Goal: Task Accomplishment & Management: Manage account settings

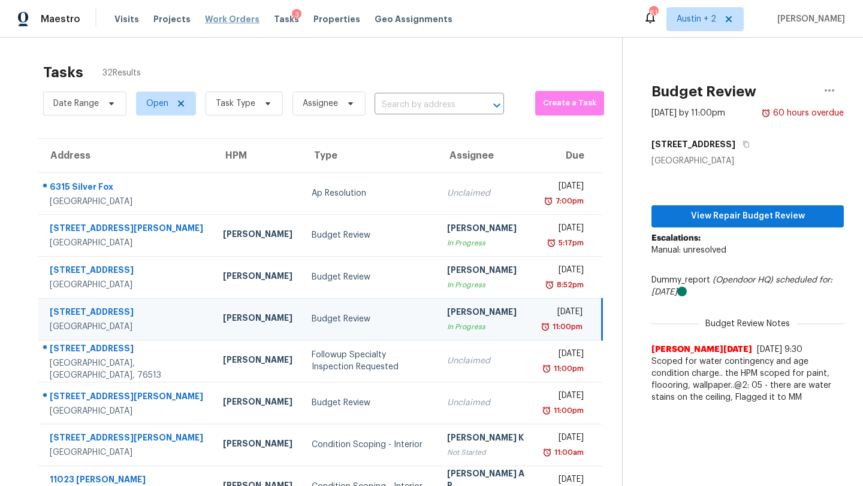
click at [210, 19] on span "Work Orders" at bounding box center [232, 19] width 55 height 12
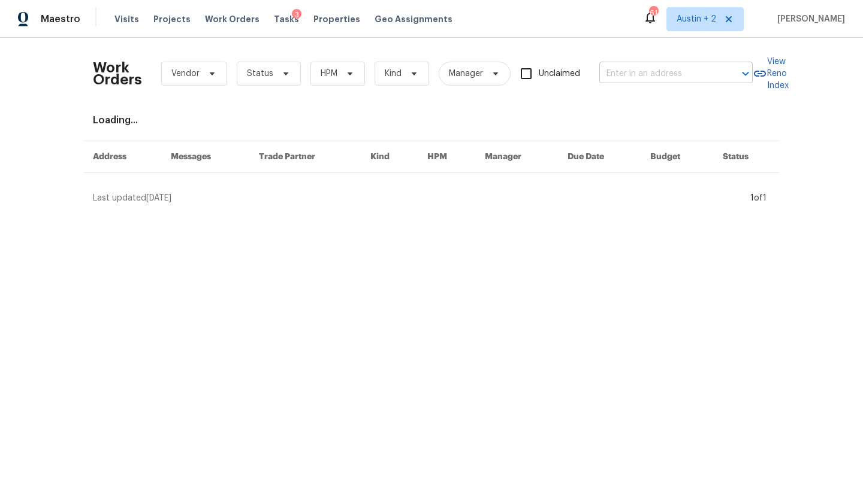
click at [649, 76] on input "text" at bounding box center [659, 74] width 120 height 19
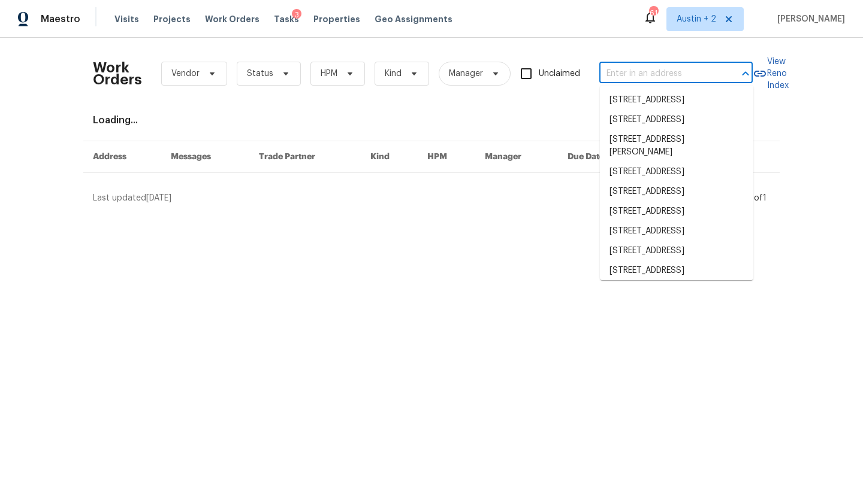
paste input "[STREET_ADDRESS]"
type input "[STREET_ADDRESS]"
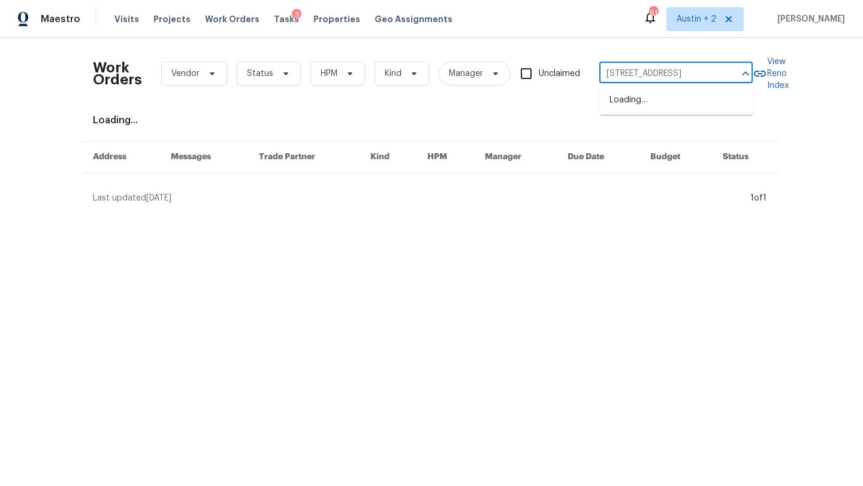
scroll to position [0, 22]
click at [633, 101] on li "[STREET_ADDRESS]" at bounding box center [676, 100] width 153 height 20
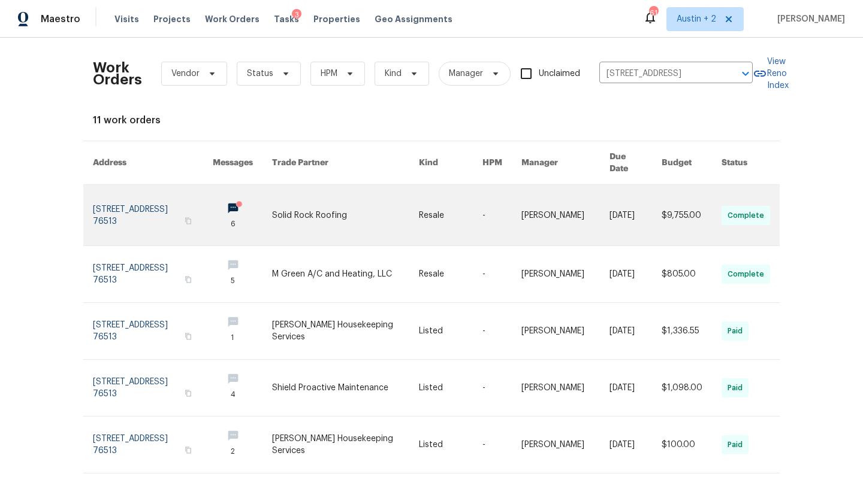
click at [150, 198] on link at bounding box center [153, 215] width 120 height 61
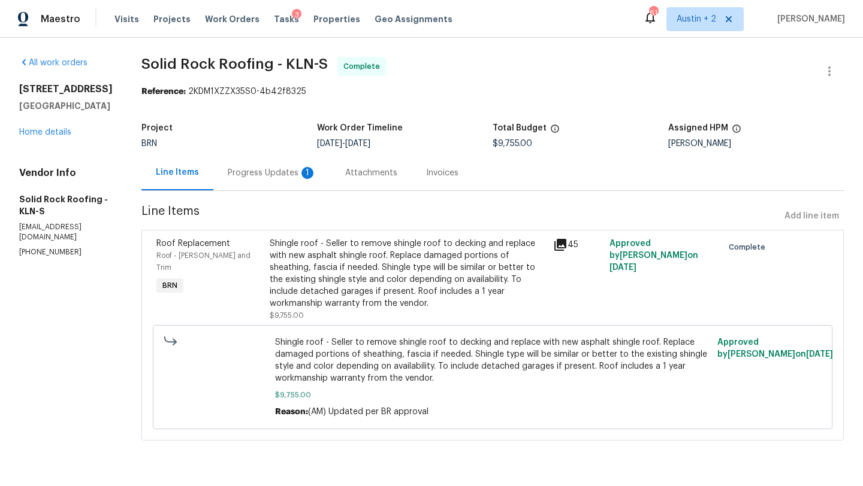
click at [269, 171] on div "Progress Updates 1" at bounding box center [272, 173] width 89 height 12
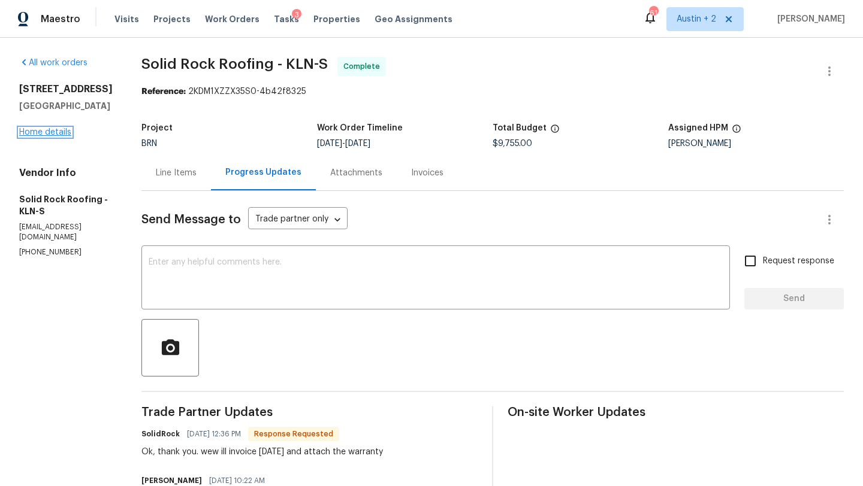
click at [48, 131] on link "Home details" at bounding box center [45, 132] width 52 height 8
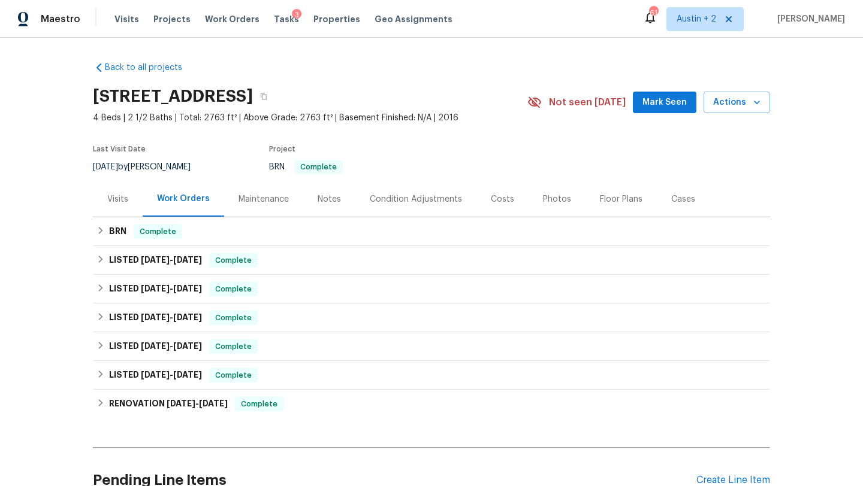
click at [649, 102] on span "Mark Seen" at bounding box center [664, 102] width 44 height 15
click at [503, 193] on div "Costs" at bounding box center [502, 199] width 23 height 12
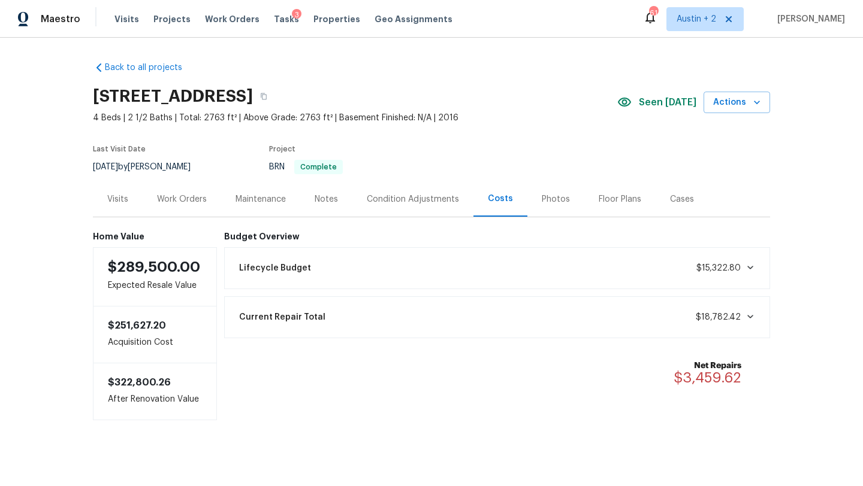
click at [179, 198] on div "Work Orders" at bounding box center [182, 199] width 50 height 12
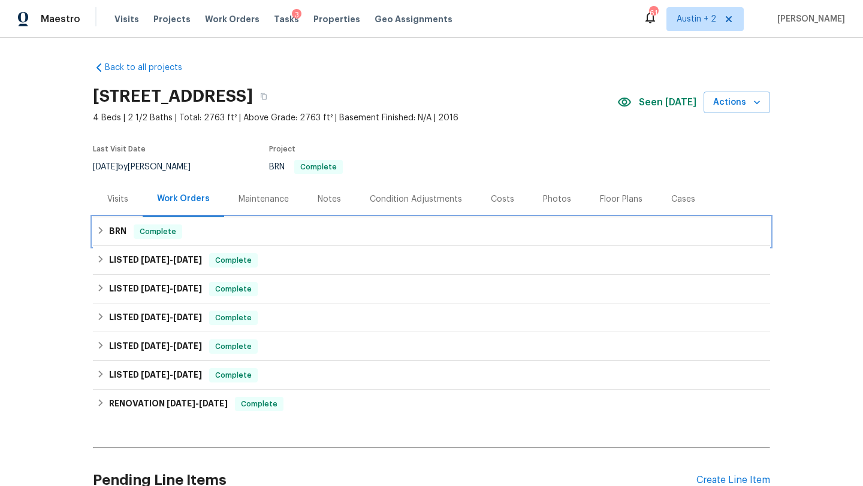
click at [364, 235] on div "BRN Complete" at bounding box center [431, 232] width 670 height 14
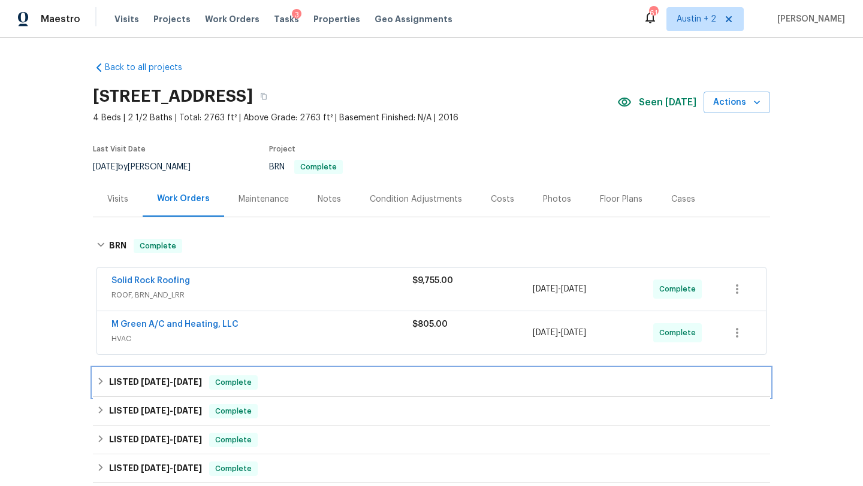
click at [379, 372] on div "LISTED [DATE] - [DATE] Complete" at bounding box center [431, 382] width 677 height 29
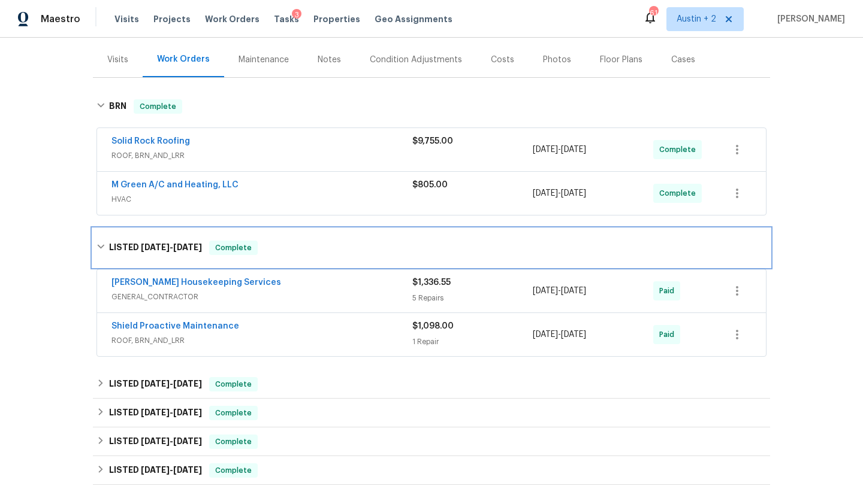
scroll to position [137, 0]
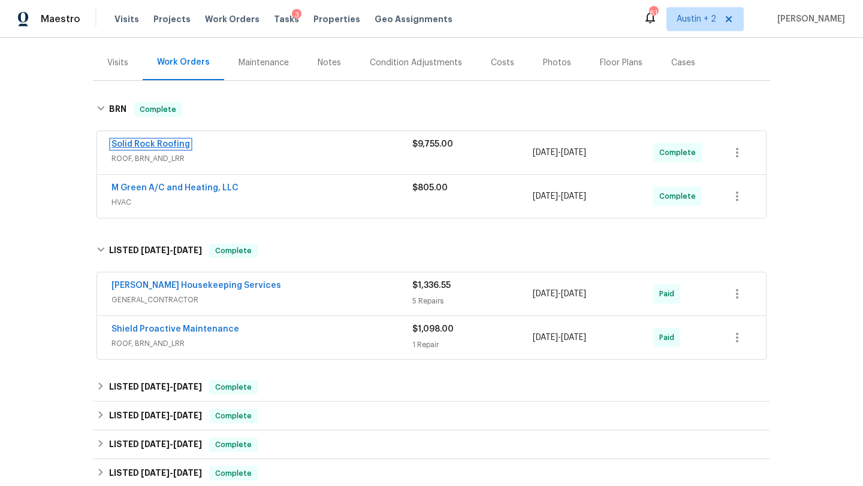
click at [177, 146] on link "Solid Rock Roofing" at bounding box center [150, 144] width 78 height 8
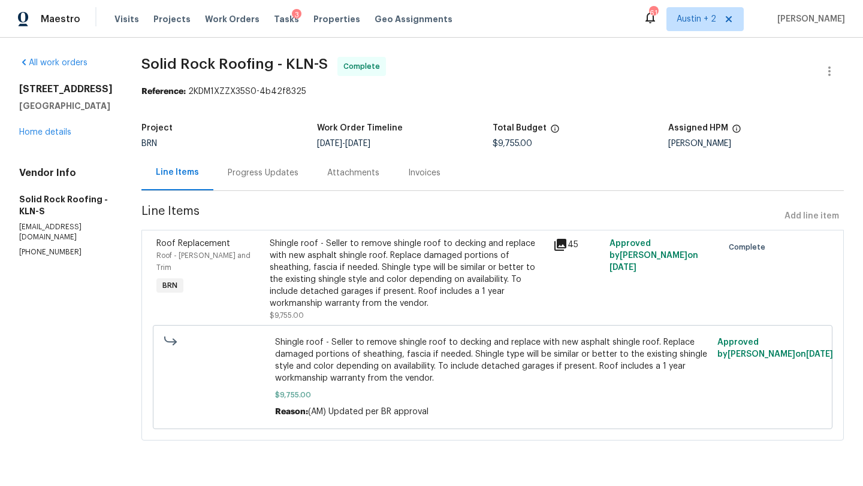
click at [561, 244] on icon at bounding box center [560, 245] width 12 height 12
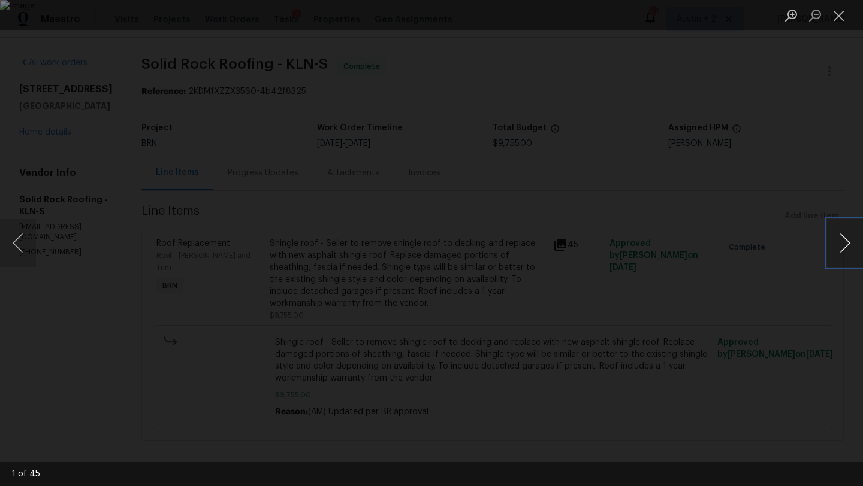
click at [846, 243] on button "Next image" at bounding box center [845, 243] width 36 height 48
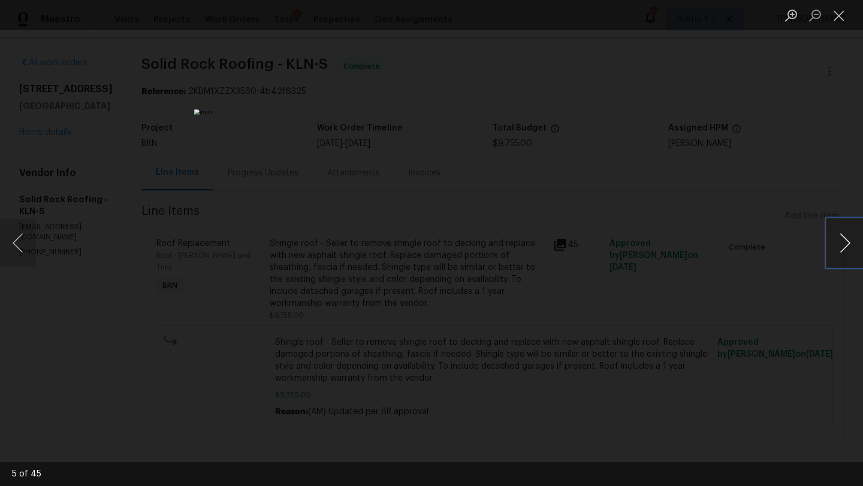
click at [846, 243] on button "Next image" at bounding box center [845, 243] width 36 height 48
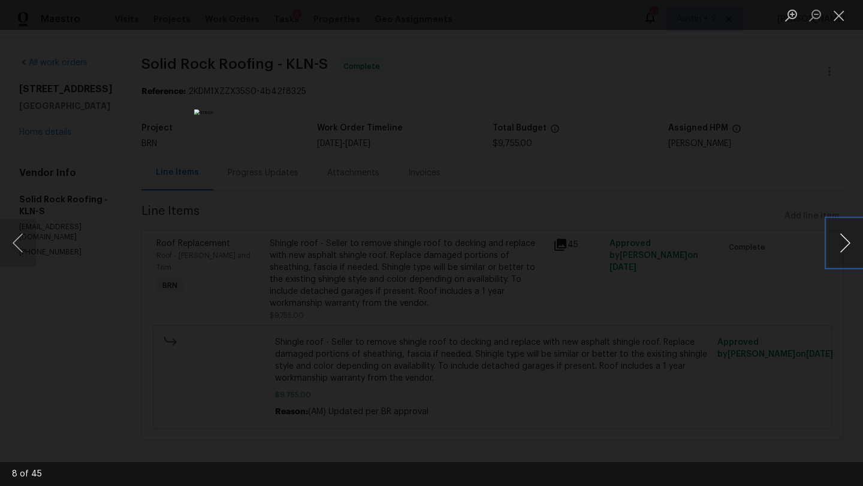
click at [846, 243] on button "Next image" at bounding box center [845, 243] width 36 height 48
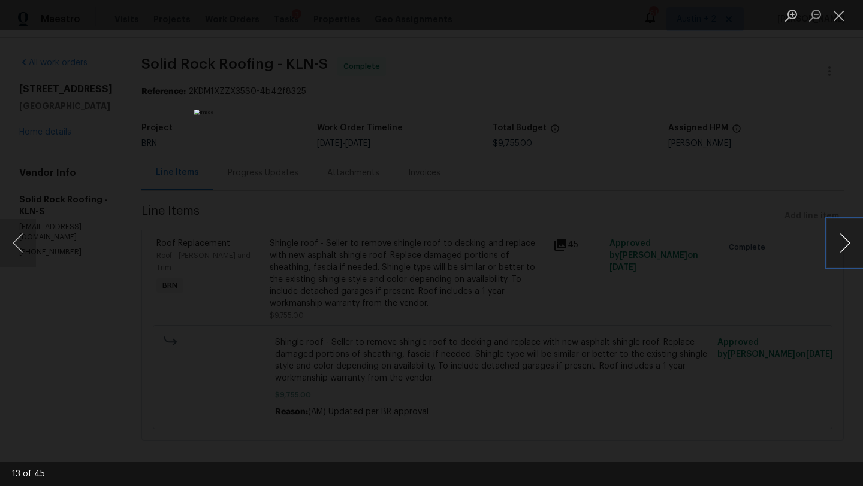
click at [846, 243] on button "Next image" at bounding box center [845, 243] width 36 height 48
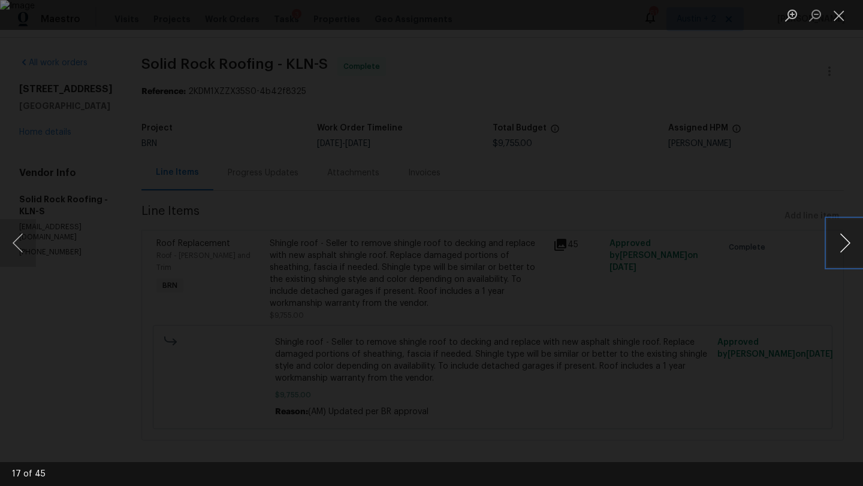
click at [846, 243] on button "Next image" at bounding box center [845, 243] width 36 height 48
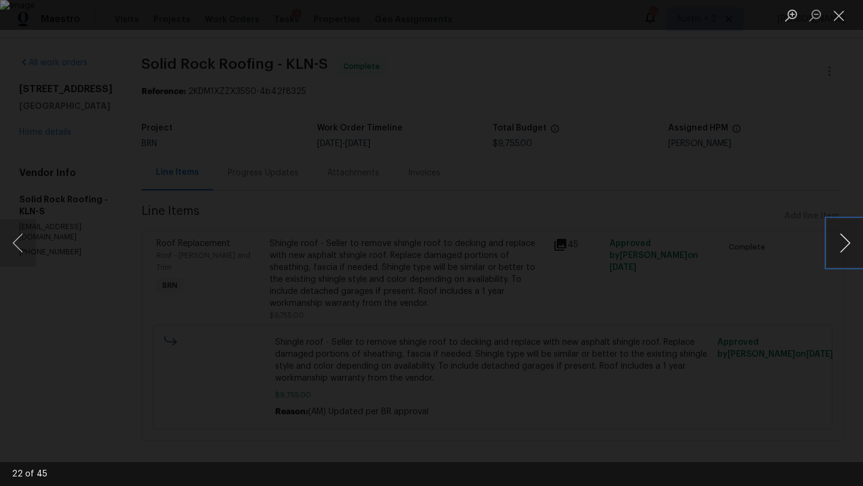
click at [846, 243] on button "Next image" at bounding box center [845, 243] width 36 height 48
click at [26, 252] on button "Previous image" at bounding box center [18, 243] width 36 height 48
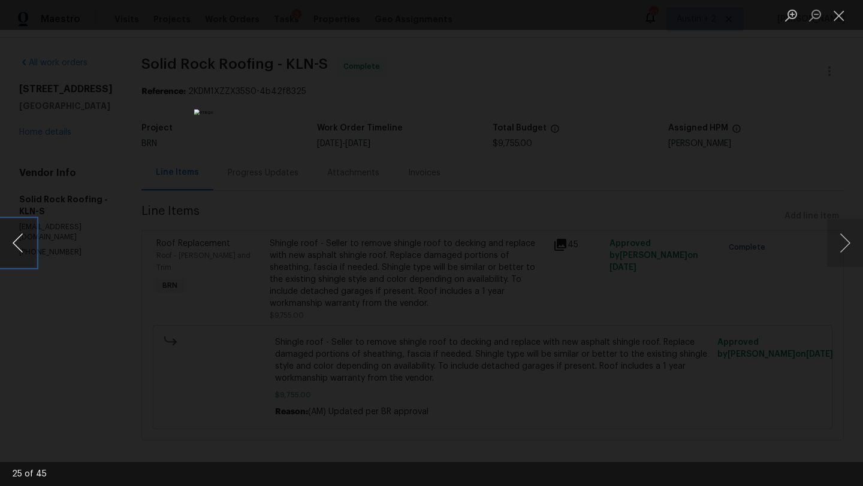
click at [26, 252] on button "Previous image" at bounding box center [18, 243] width 36 height 48
click at [842, 242] on button "Next image" at bounding box center [845, 243] width 36 height 48
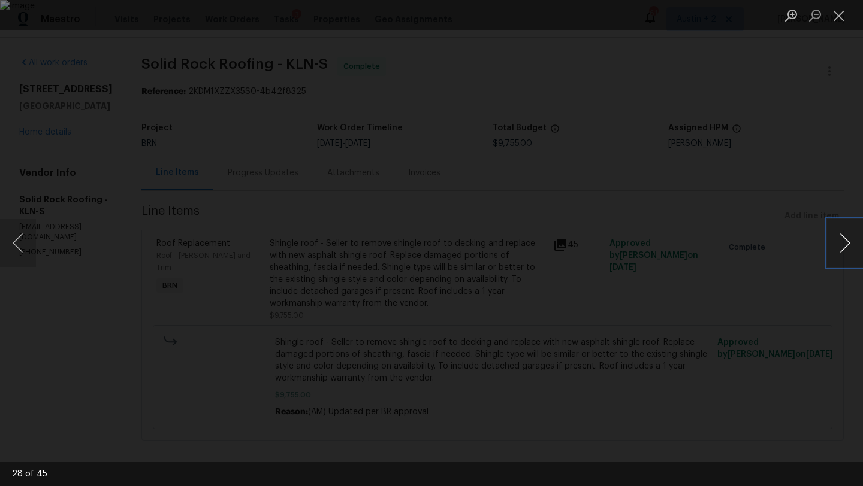
click at [842, 242] on button "Next image" at bounding box center [845, 243] width 36 height 48
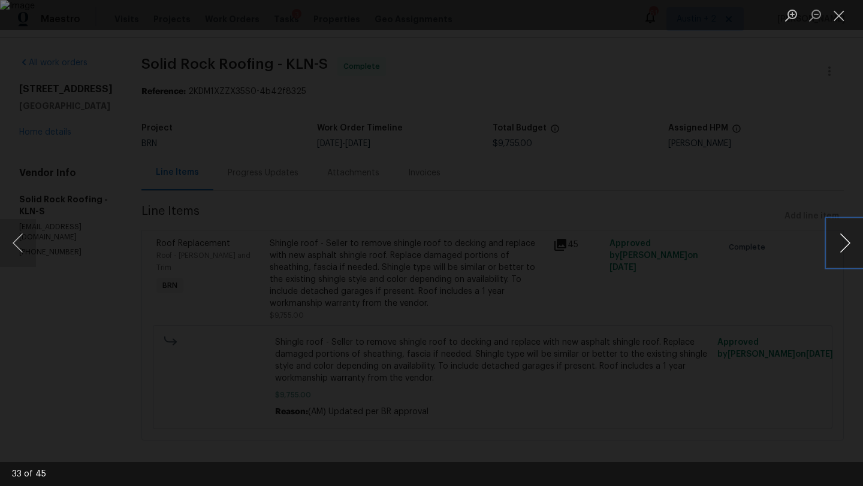
click at [842, 242] on button "Next image" at bounding box center [845, 243] width 36 height 48
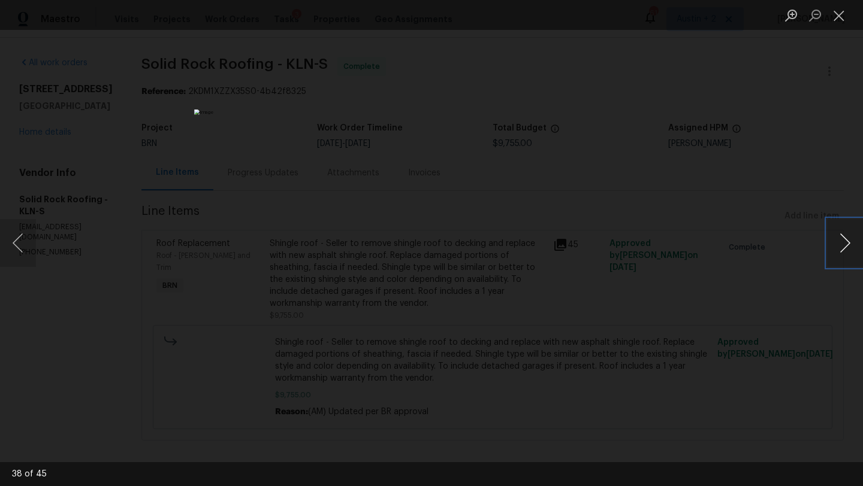
click at [842, 242] on button "Next image" at bounding box center [845, 243] width 36 height 48
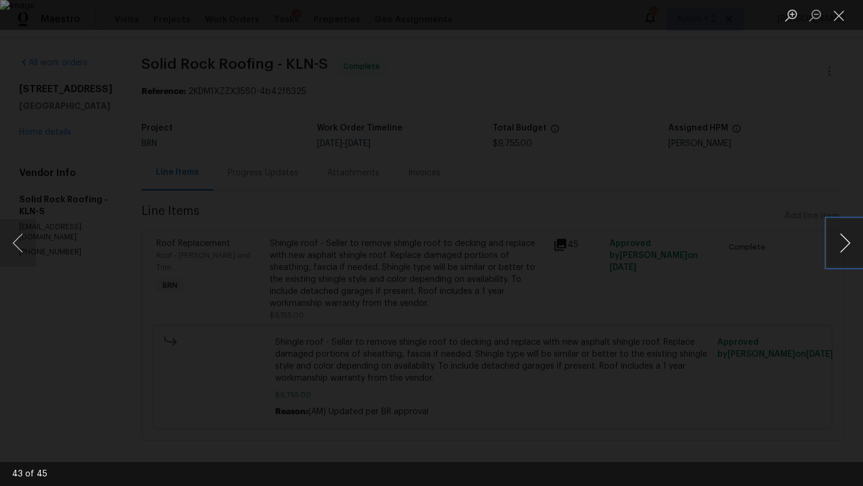
click at [842, 242] on button "Next image" at bounding box center [845, 243] width 36 height 48
click at [12, 246] on button "Previous image" at bounding box center [18, 243] width 36 height 48
click at [20, 244] on button "Previous image" at bounding box center [18, 243] width 36 height 48
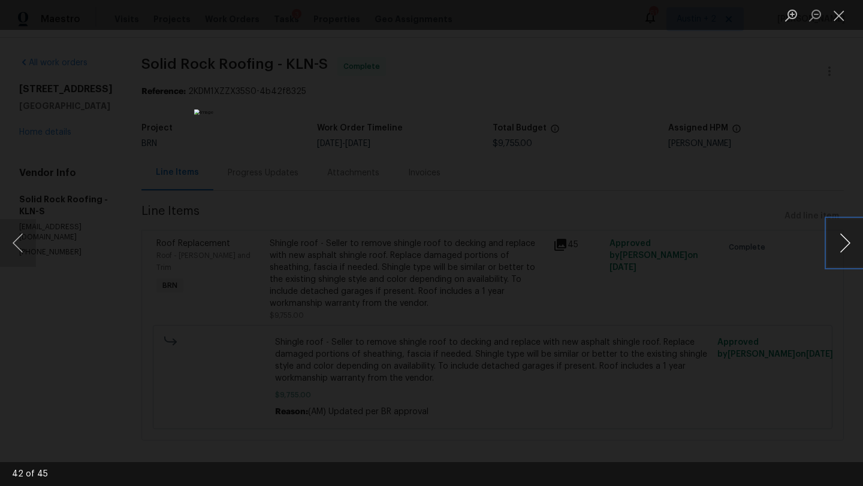
click at [838, 246] on button "Next image" at bounding box center [845, 243] width 36 height 48
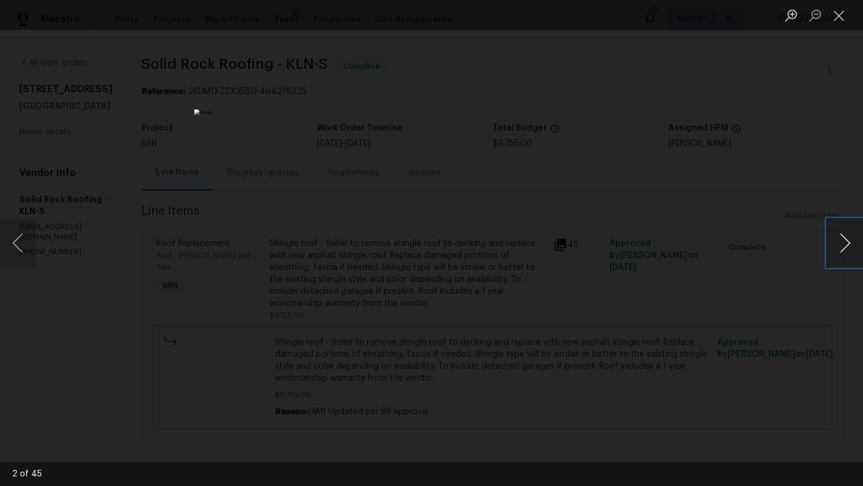
click at [838, 246] on button "Next image" at bounding box center [845, 243] width 36 height 48
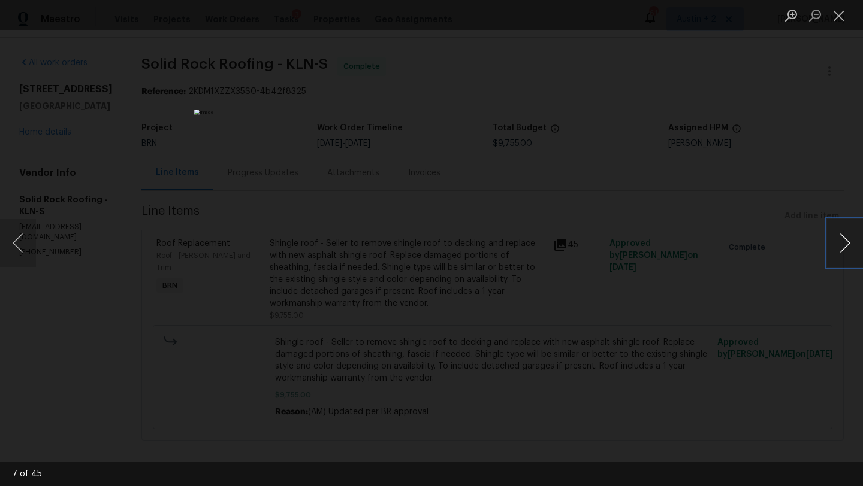
click at [838, 246] on button "Next image" at bounding box center [845, 243] width 36 height 48
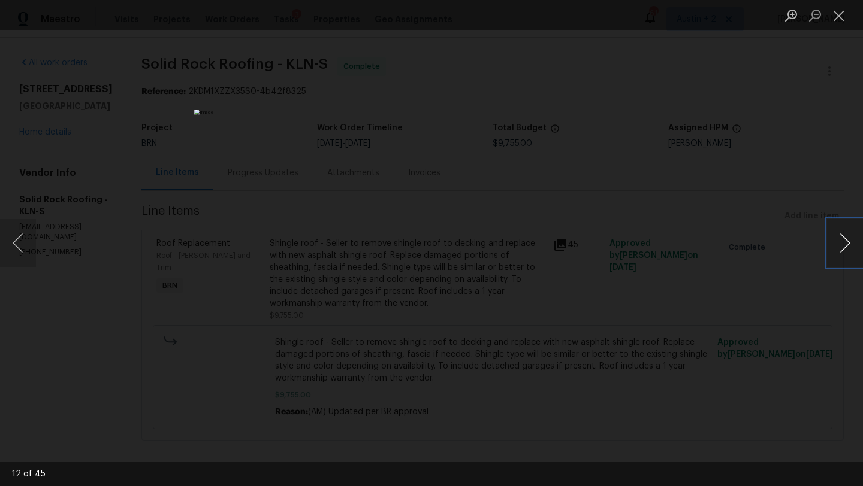
click at [838, 246] on button "Next image" at bounding box center [845, 243] width 36 height 48
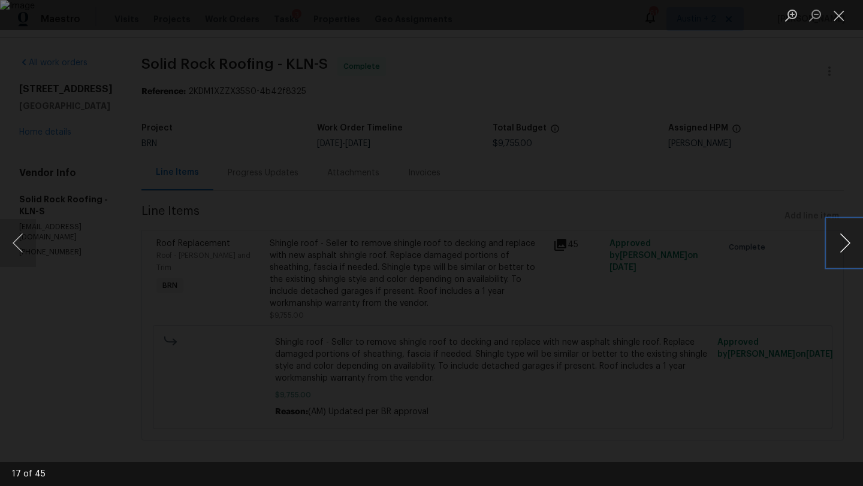
click at [838, 246] on button "Next image" at bounding box center [845, 243] width 36 height 48
click at [838, 247] on button "Next image" at bounding box center [845, 243] width 36 height 48
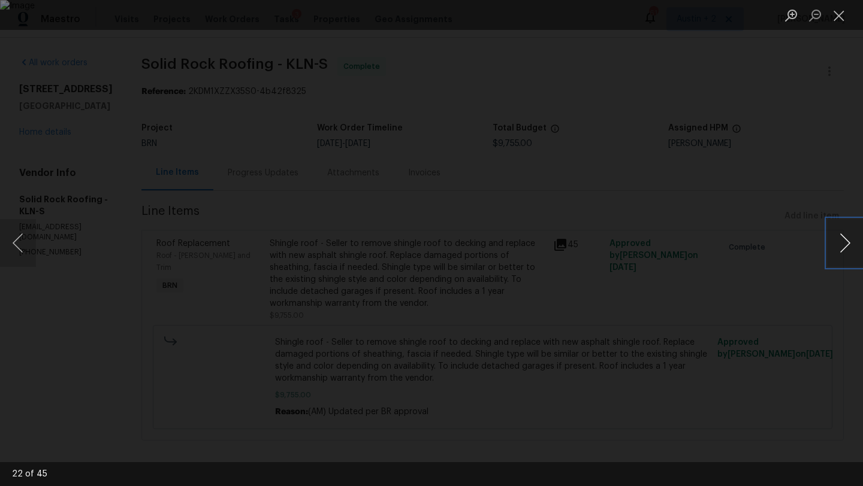
click at [838, 247] on button "Next image" at bounding box center [845, 243] width 36 height 48
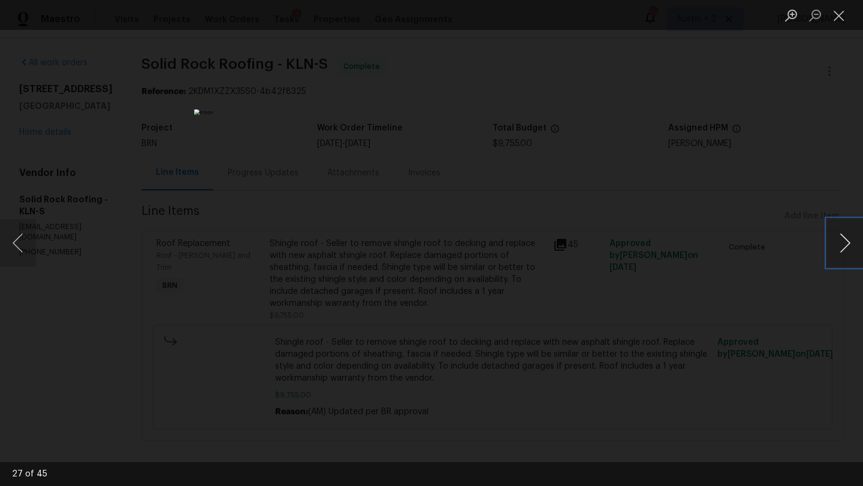
click at [838, 247] on button "Next image" at bounding box center [845, 243] width 36 height 48
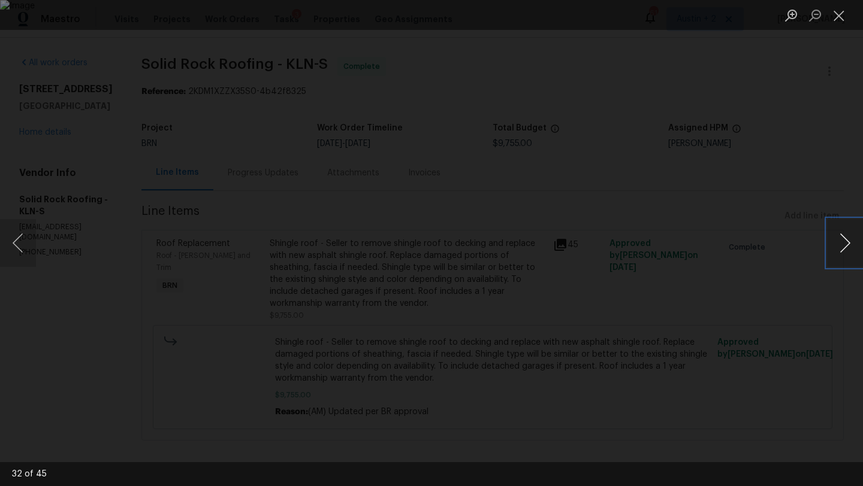
click at [838, 247] on button "Next image" at bounding box center [845, 243] width 36 height 48
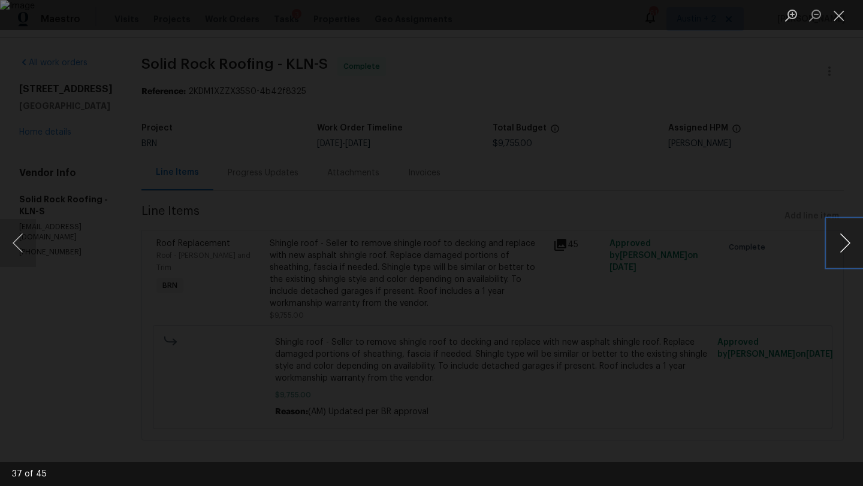
click at [838, 247] on button "Next image" at bounding box center [845, 243] width 36 height 48
click at [836, 21] on button "Close lightbox" at bounding box center [839, 15] width 24 height 21
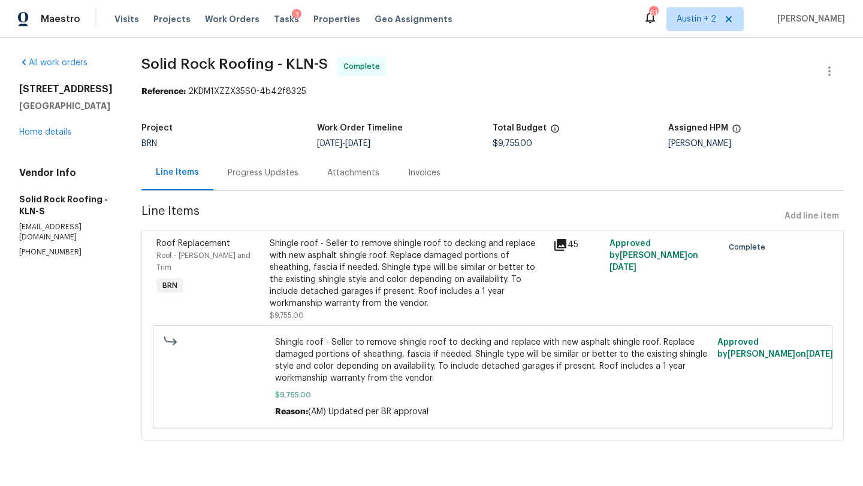
click at [269, 166] on div "Progress Updates" at bounding box center [262, 172] width 99 height 35
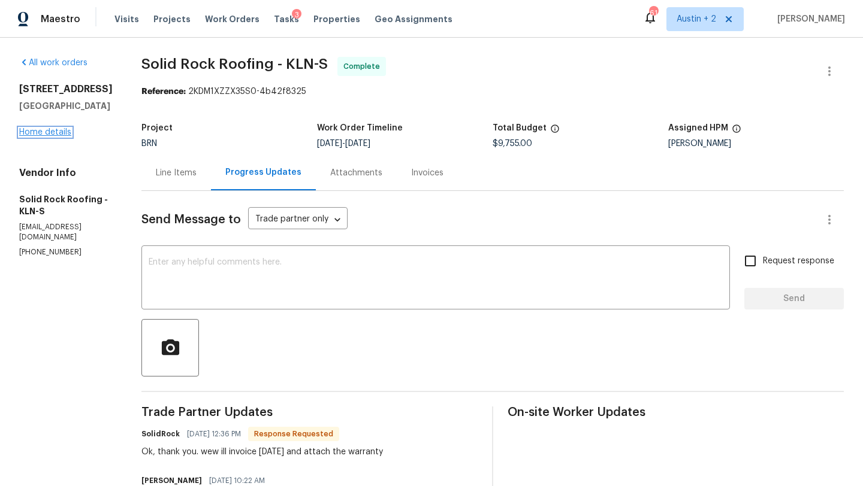
click at [47, 129] on link "Home details" at bounding box center [45, 132] width 52 height 8
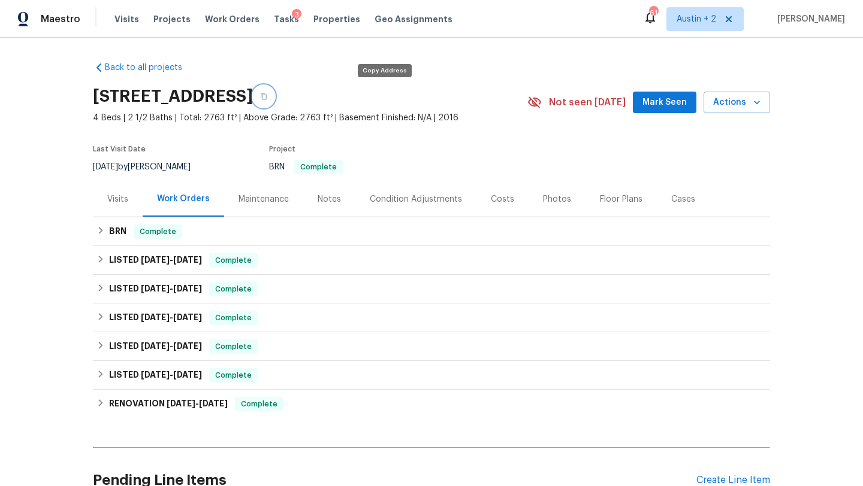
click at [267, 94] on icon "button" at bounding box center [263, 96] width 7 height 7
click at [322, 198] on div "Notes" at bounding box center [328, 199] width 23 height 12
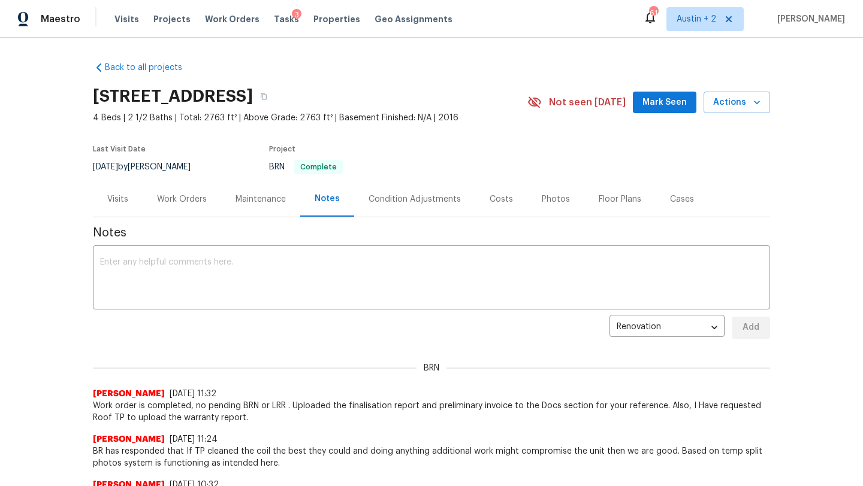
click at [185, 205] on div "Work Orders" at bounding box center [182, 199] width 78 height 35
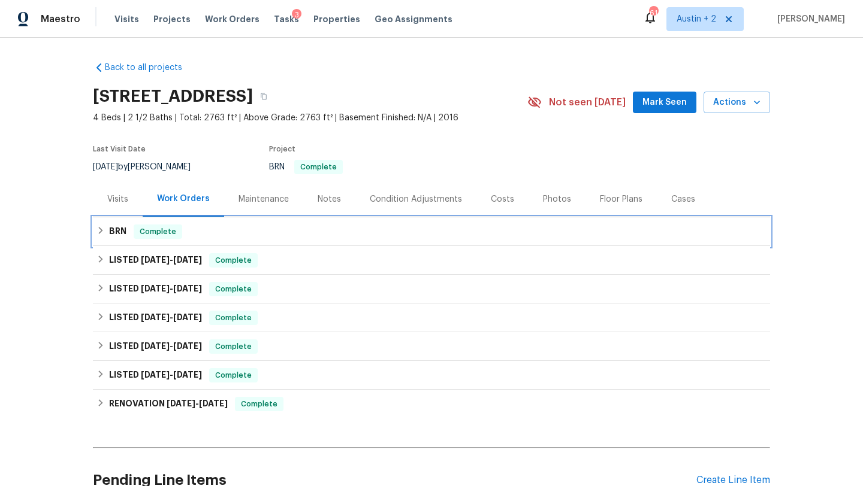
click at [285, 240] on div "BRN Complete" at bounding box center [431, 231] width 677 height 29
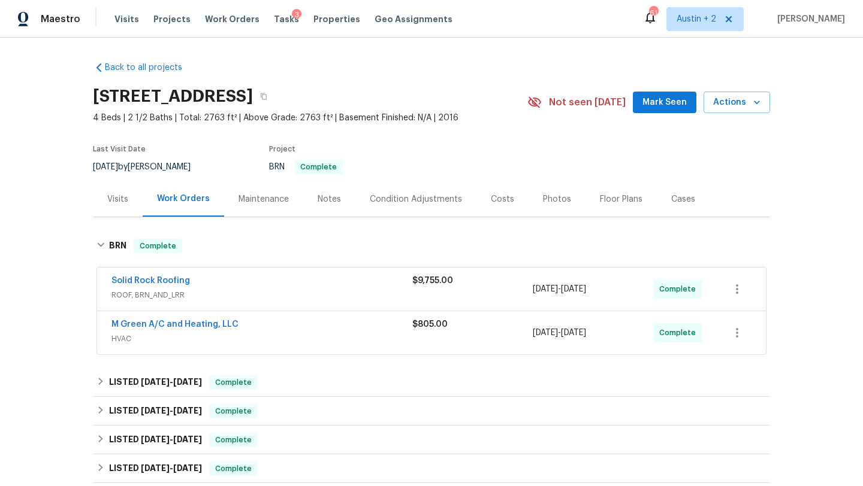
click at [317, 331] on div "M Green A/C and Heating, LLC" at bounding box center [261, 326] width 301 height 14
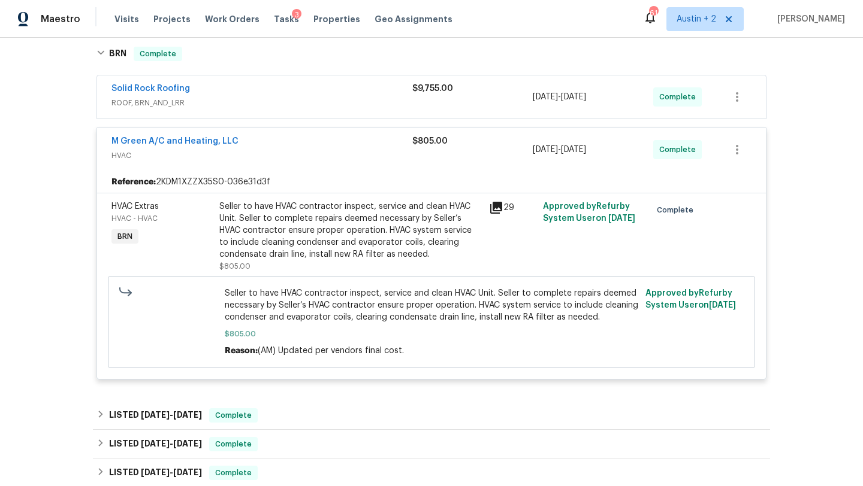
scroll to position [197, 0]
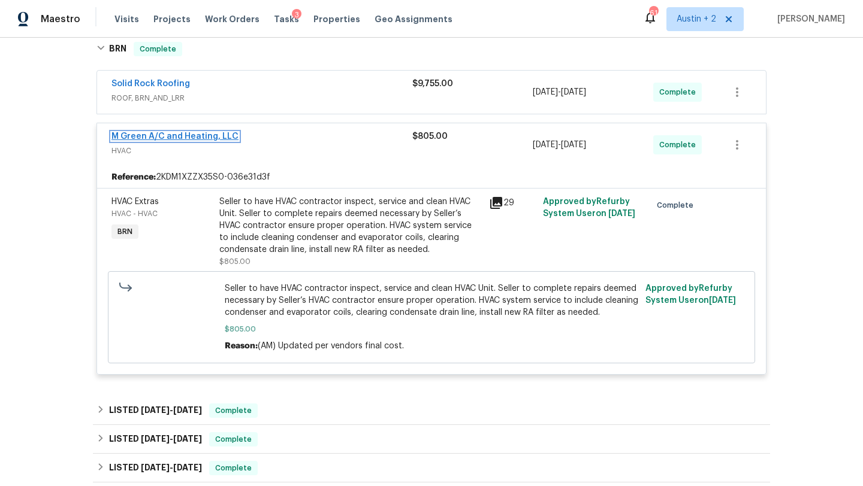
click at [191, 138] on link "M Green A/C and Heating, LLC" at bounding box center [174, 136] width 127 height 8
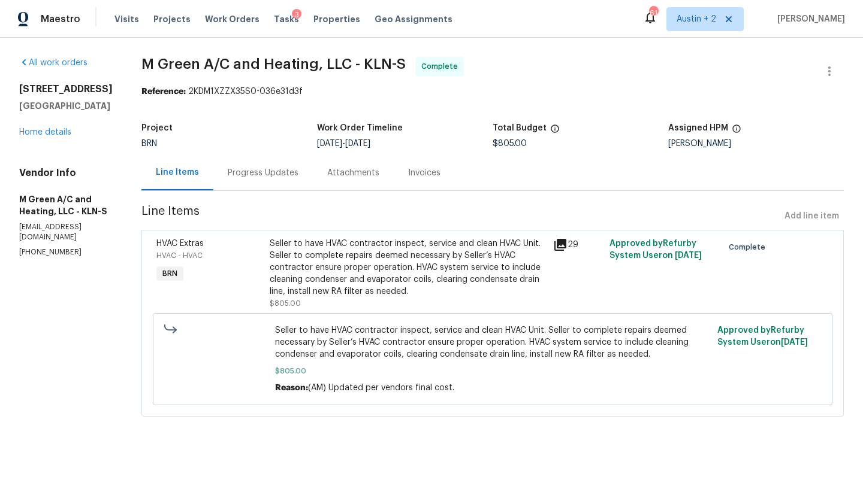
click at [268, 172] on div "Progress Updates" at bounding box center [263, 173] width 71 height 12
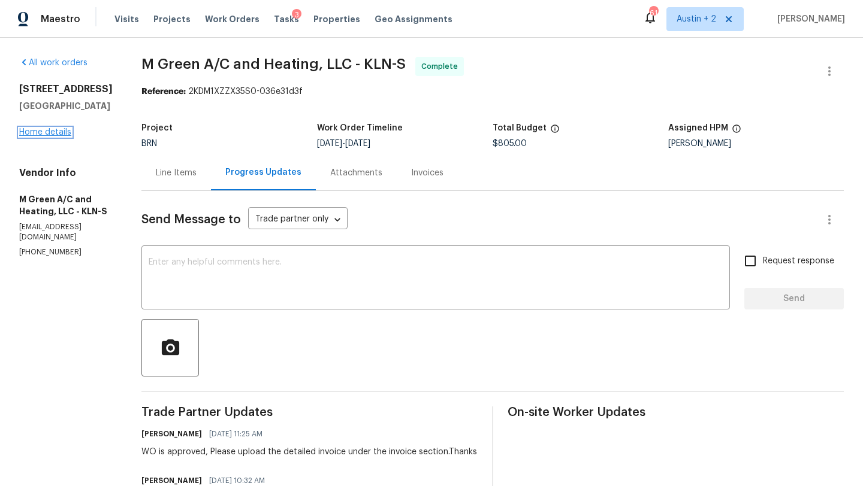
click at [38, 131] on link "Home details" at bounding box center [45, 132] width 52 height 8
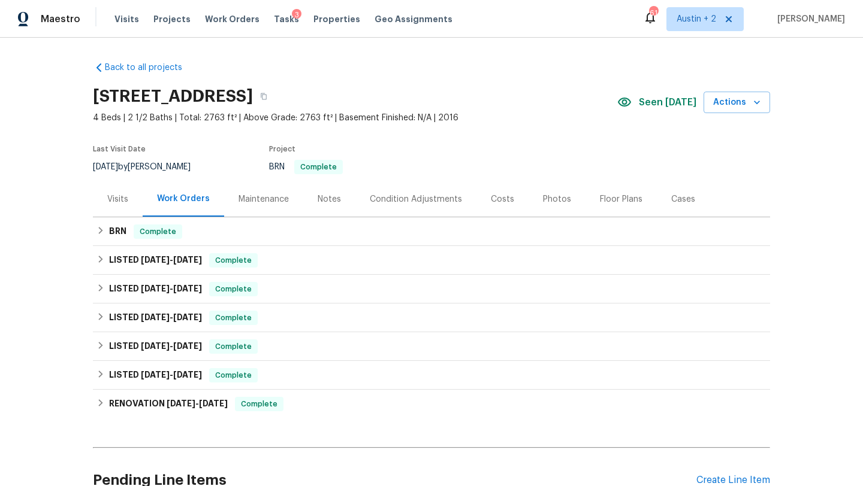
scroll to position [116, 0]
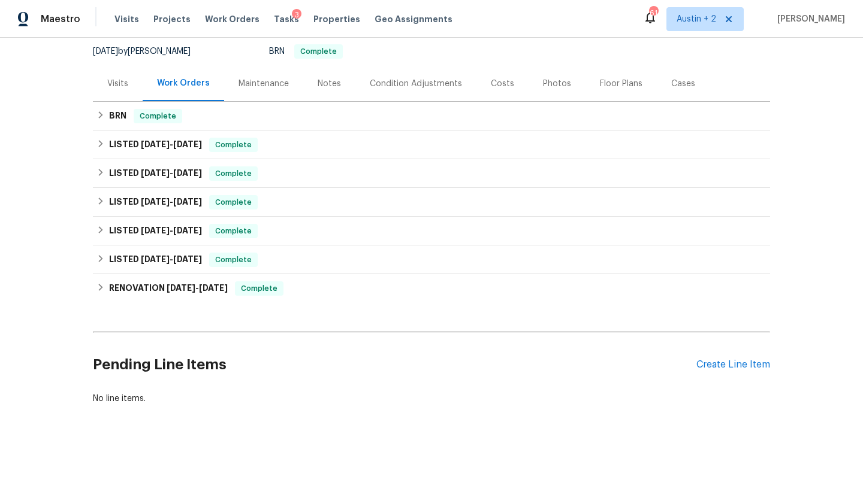
click at [731, 373] on div "Pending Line Items Create Line Item" at bounding box center [431, 365] width 677 height 56
click at [729, 361] on div "Create Line Item" at bounding box center [733, 364] width 74 height 11
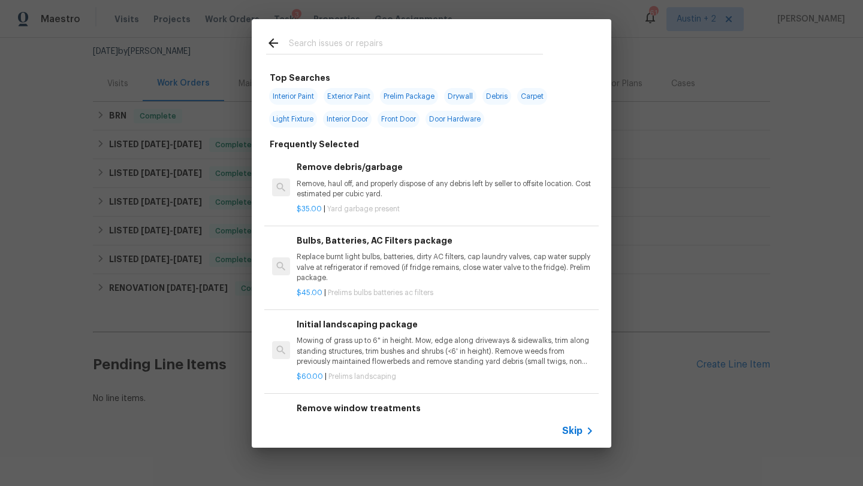
click at [335, 47] on input "text" at bounding box center [416, 45] width 254 height 18
type input "d"
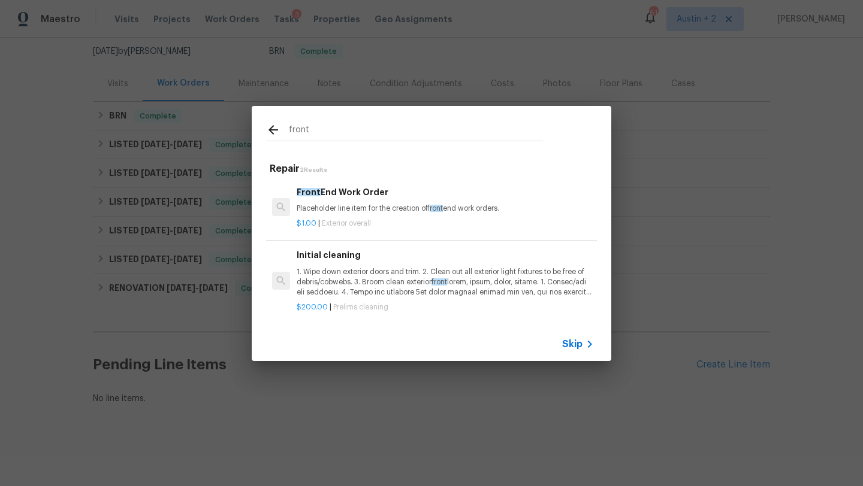
drag, startPoint x: 363, startPoint y: 126, endPoint x: 199, endPoint y: 123, distance: 164.2
click at [199, 123] on div "front Repair 2 Results Front End Work Order Placeholder line item for the creat…" at bounding box center [431, 233] width 863 height 467
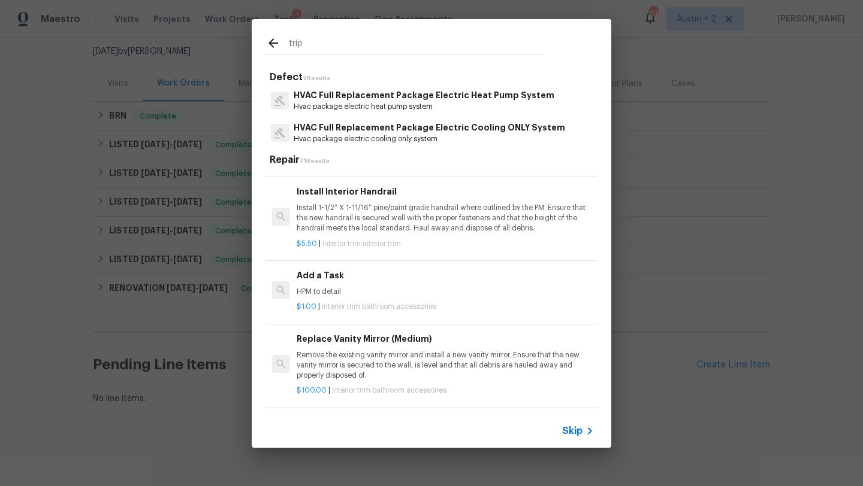
scroll to position [0, 0]
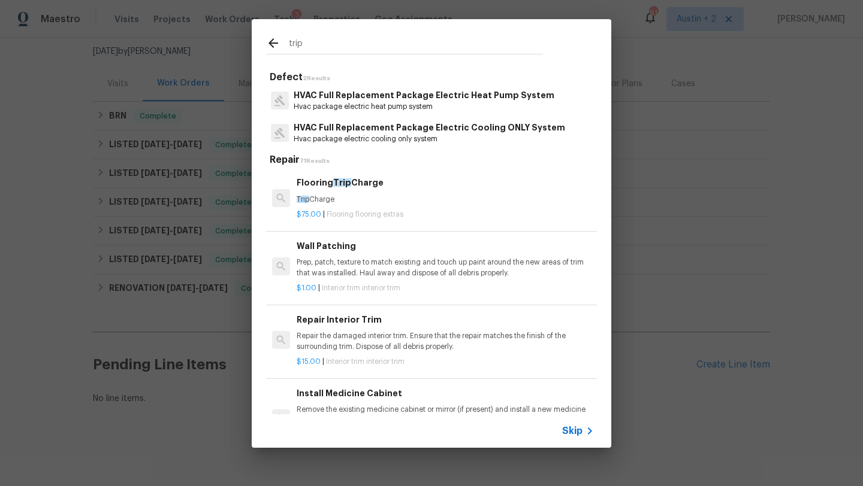
type input "trip"
click at [369, 202] on p "Trip Charge" at bounding box center [445, 200] width 297 height 10
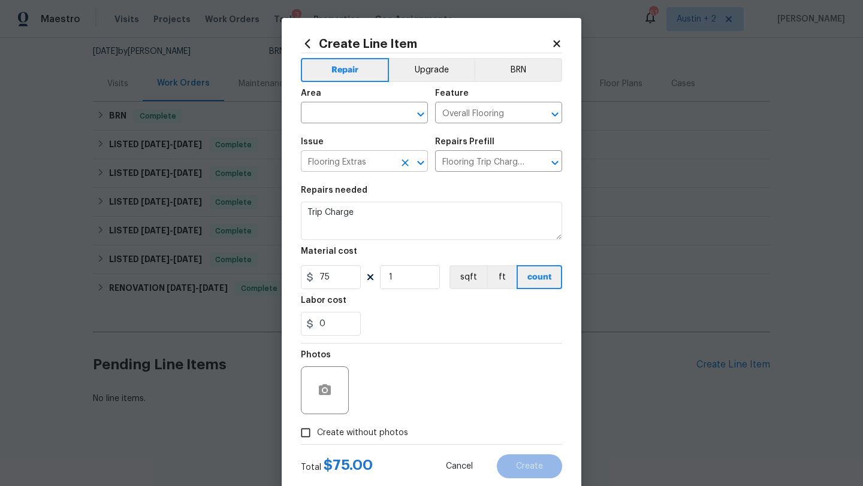
click at [369, 165] on input "Flooring Extras" at bounding box center [347, 162] width 93 height 19
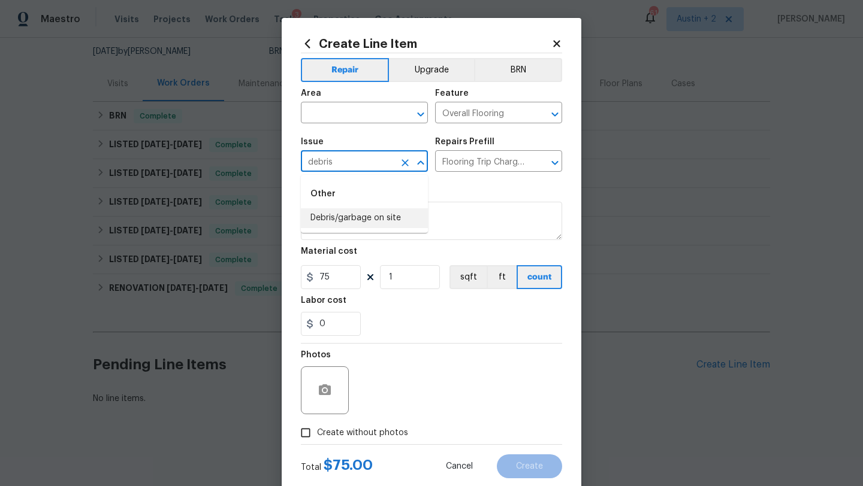
click at [385, 216] on li "Debris/garbage on site" at bounding box center [364, 218] width 127 height 20
type input "Debris/garbage on site"
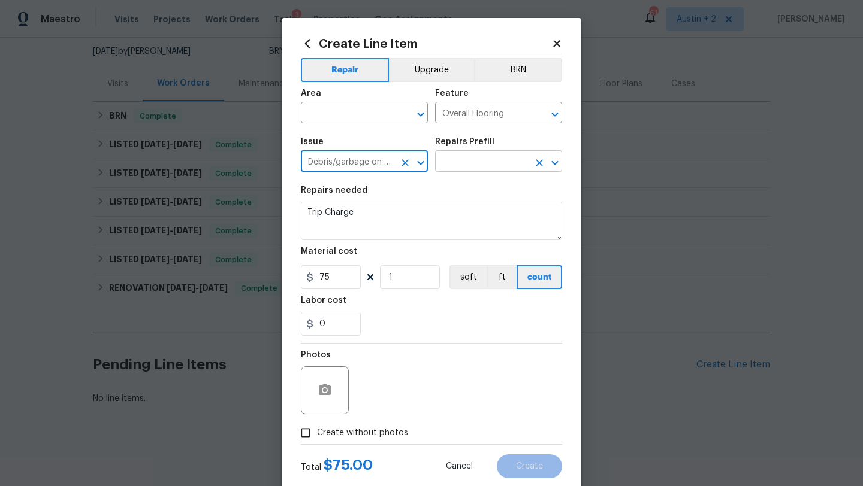
type input "Debris/garbage on site"
click at [482, 161] on input "text" at bounding box center [481, 162] width 93 height 19
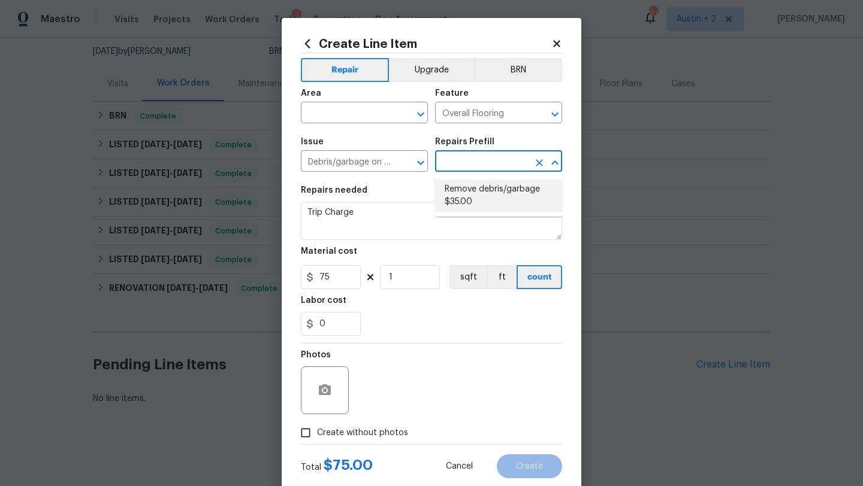
click at [488, 202] on li "Remove debris/garbage $35.00" at bounding box center [498, 196] width 127 height 32
type input "Remove debris/garbage $35.00"
type textarea "Remove, haul off, and properly dispose of any debris left by seller to offsite …"
type input "35"
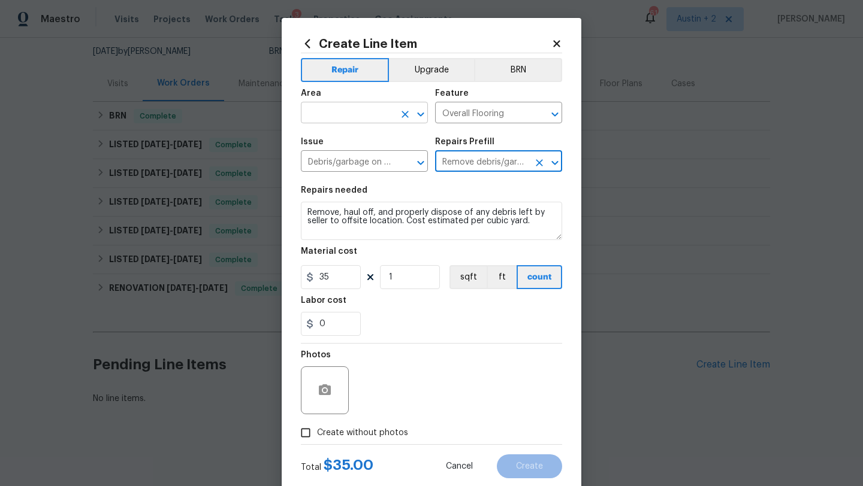
click at [345, 117] on input "text" at bounding box center [347, 114] width 93 height 19
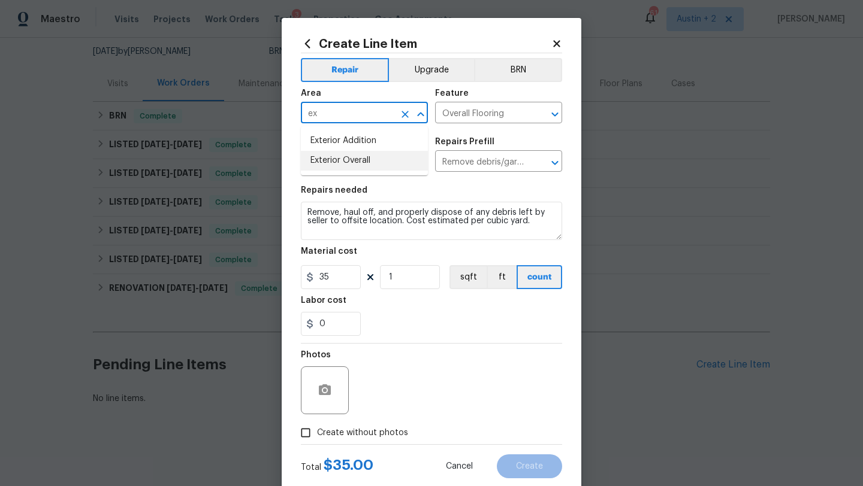
click at [344, 156] on li "Exterior Overall" at bounding box center [364, 161] width 127 height 20
type input "Exterior Overall"
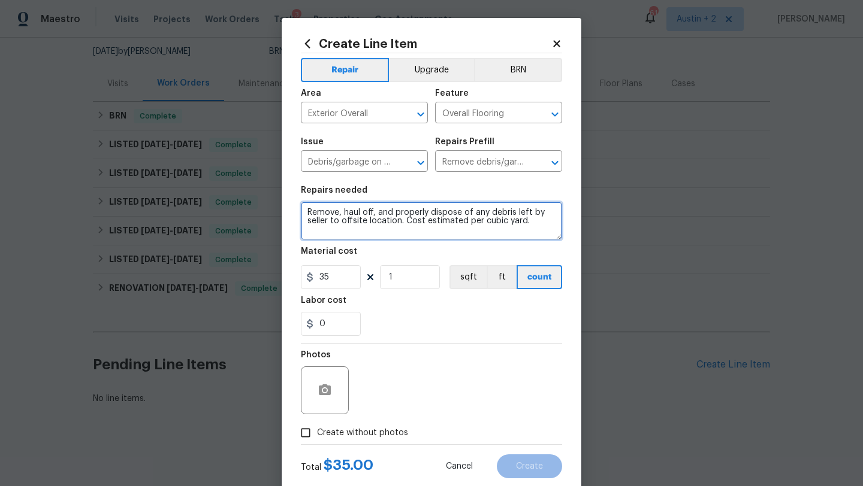
drag, startPoint x: 531, startPoint y: 225, endPoint x: 294, endPoint y: 207, distance: 237.9
click at [294, 207] on div "Create Line Item Repair Upgrade BRN Area Exterior Overall ​ Feature Overall Flo…" at bounding box center [432, 258] width 300 height 480
type textarea "Move trash bin back into the garage."
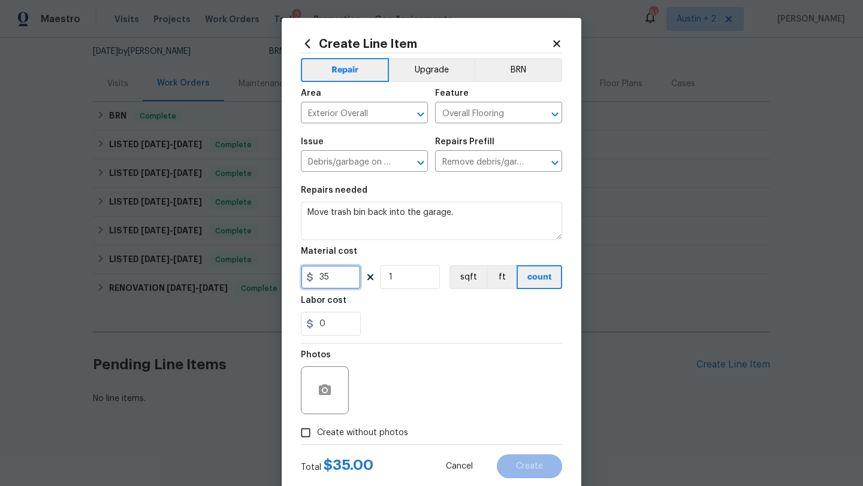
drag, startPoint x: 330, startPoint y: 277, endPoint x: 220, endPoint y: 277, distance: 109.6
click at [220, 277] on div "Create Line Item Repair Upgrade BRN Area Exterior Overall ​ Feature Overall Flo…" at bounding box center [431, 243] width 863 height 486
type input "75"
click at [353, 444] on label "Create without photos" at bounding box center [351, 433] width 114 height 23
click at [317, 444] on input "Create without photos" at bounding box center [305, 433] width 23 height 23
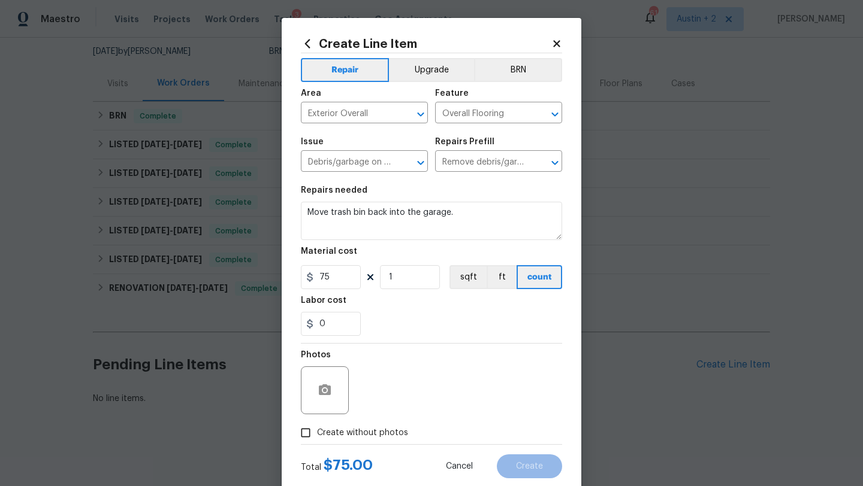
checkbox input "true"
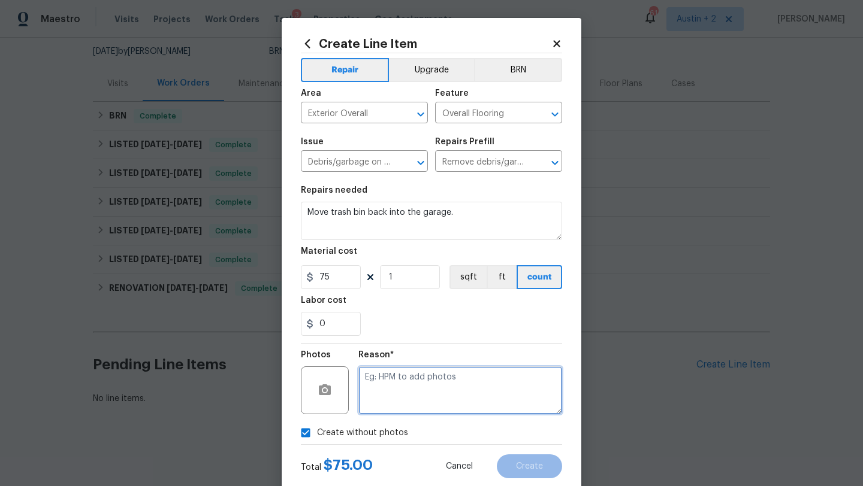
click at [435, 392] on textarea at bounding box center [460, 391] width 204 height 48
type textarea "..."
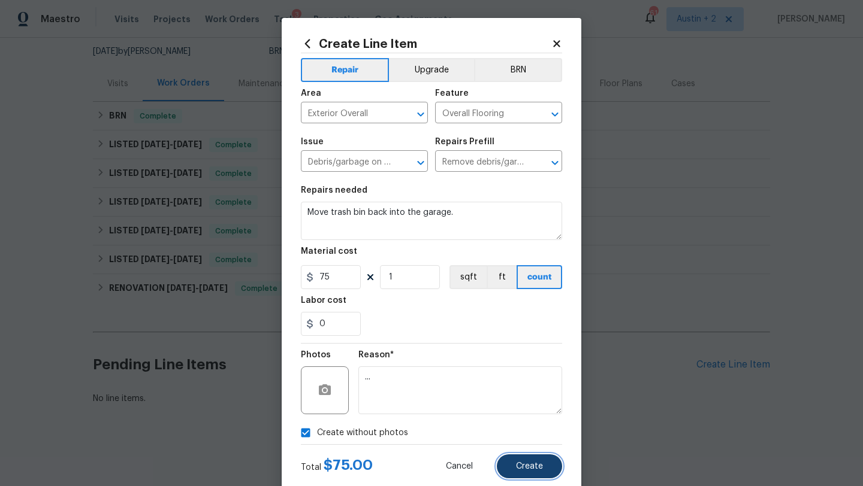
click at [546, 475] on button "Create" at bounding box center [529, 467] width 65 height 24
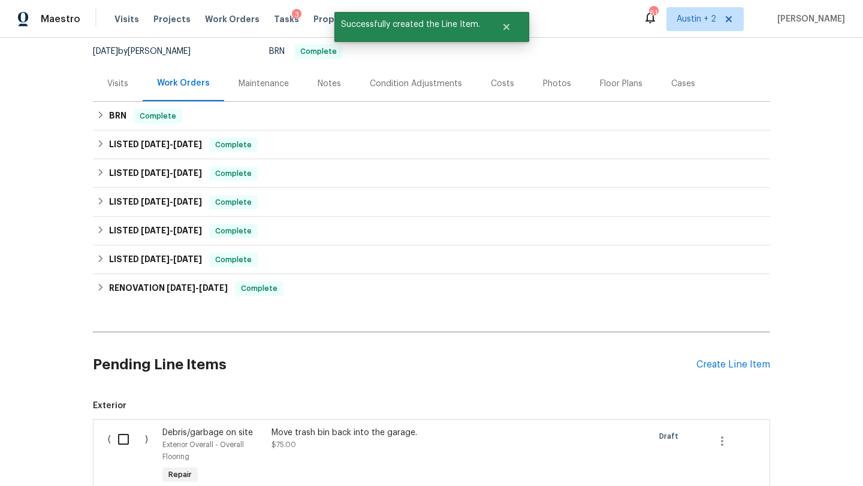
scroll to position [265, 0]
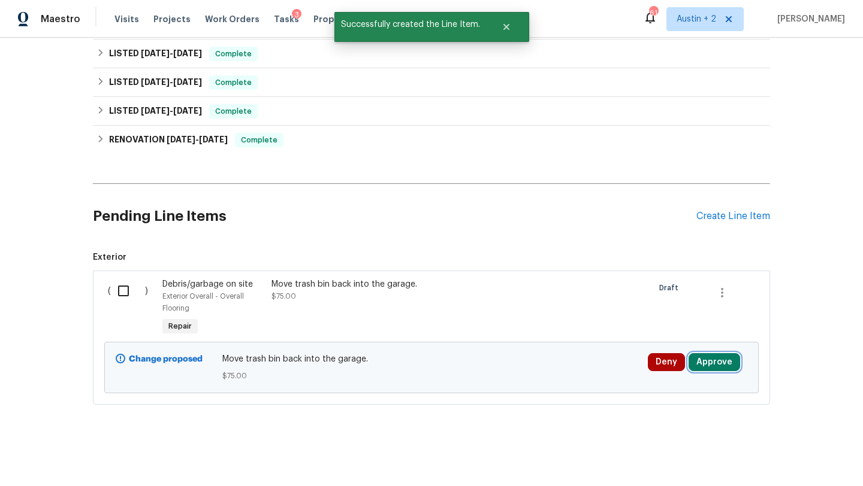
click at [704, 356] on button "Approve" at bounding box center [714, 362] width 52 height 18
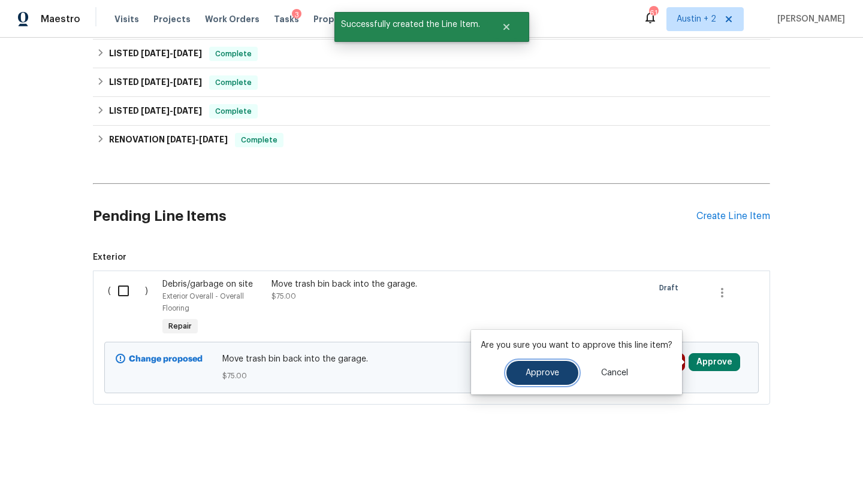
click at [548, 367] on button "Approve" at bounding box center [542, 373] width 72 height 24
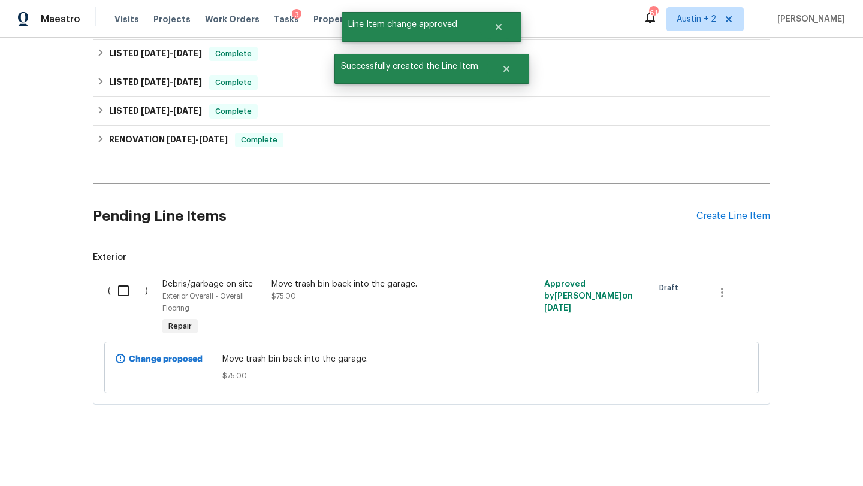
click at [125, 294] on input "checkbox" at bounding box center [128, 291] width 34 height 25
checkbox input "true"
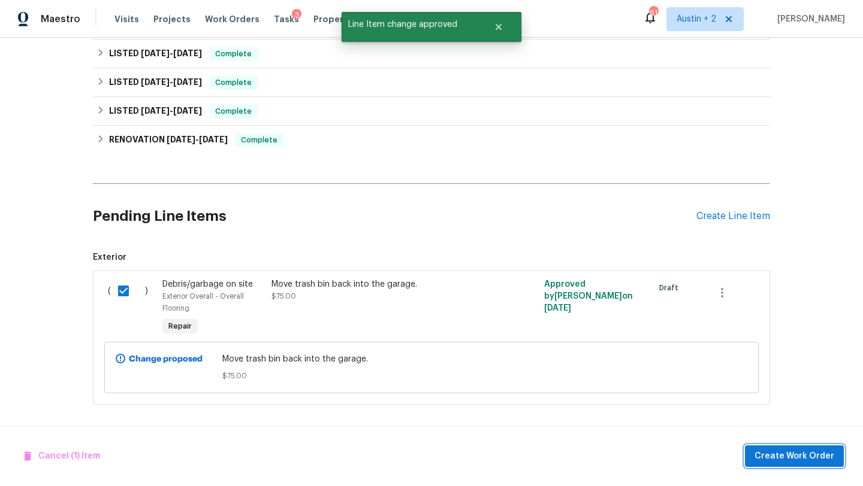
click at [787, 465] on button "Create Work Order" at bounding box center [794, 457] width 99 height 22
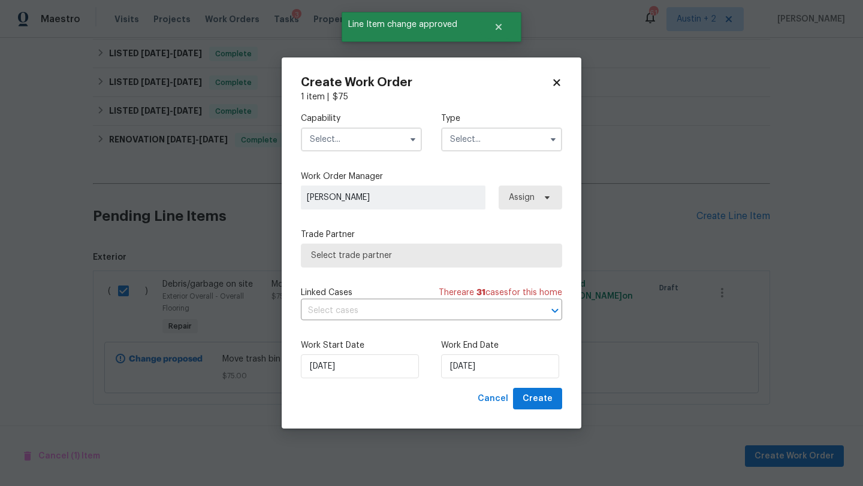
click at [372, 139] on input "text" at bounding box center [361, 140] width 121 height 24
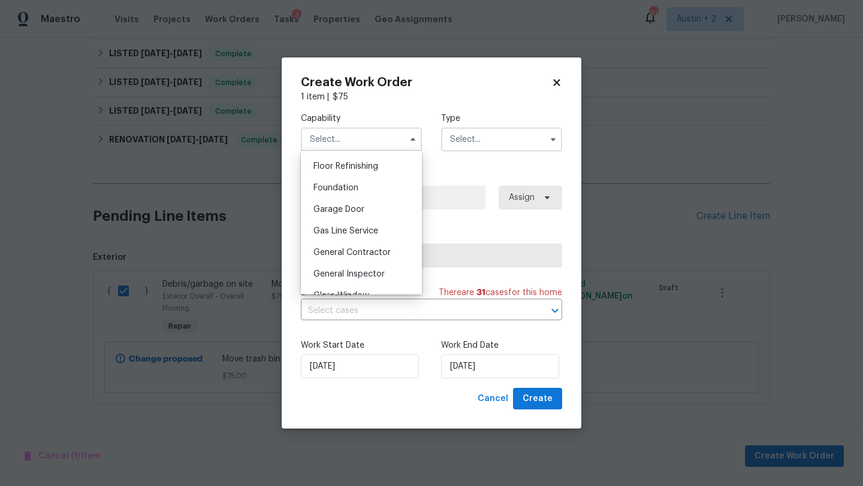
scroll to position [550, 0]
click at [364, 189] on span "General Contractor" at bounding box center [351, 187] width 77 height 8
type input "General Contractor"
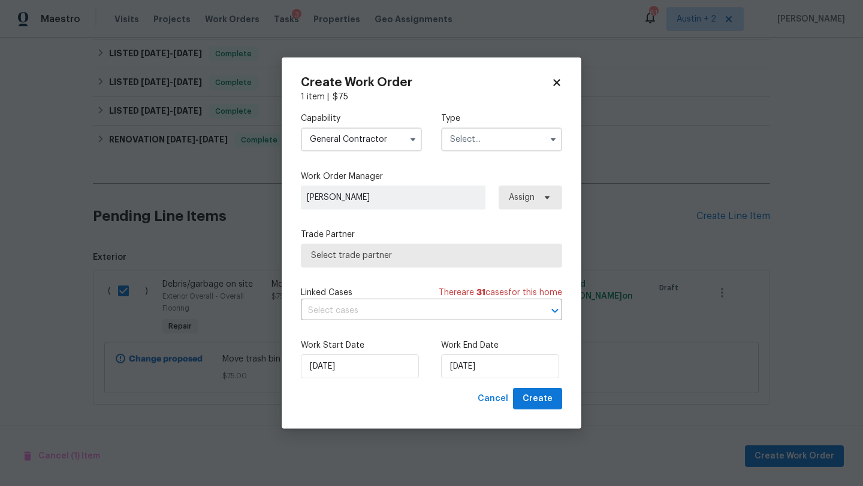
click at [512, 137] on input "text" at bounding box center [501, 140] width 121 height 24
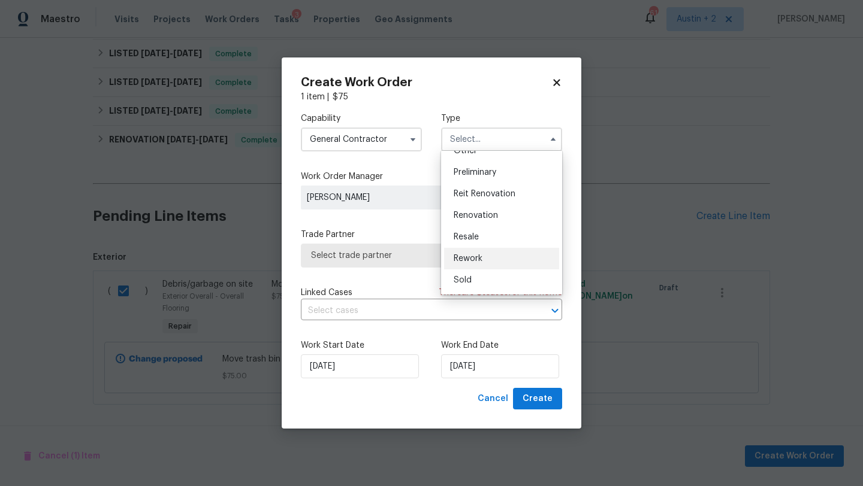
scroll to position [272, 0]
click at [477, 222] on div "Resale" at bounding box center [501, 216] width 115 height 22
type input "Resale"
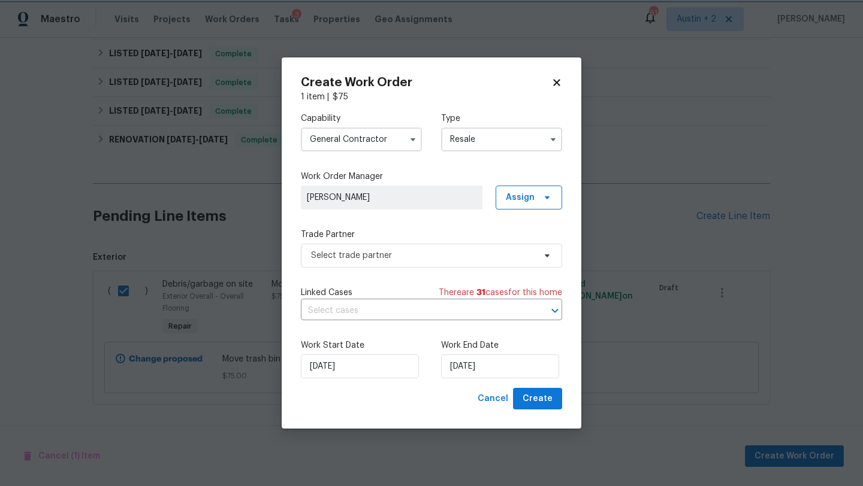
scroll to position [0, 0]
click at [522, 199] on span "Assign" at bounding box center [520, 198] width 29 height 12
click at [519, 261] on div "Unclaim" at bounding box center [519, 265] width 31 height 12
click at [431, 217] on div "Capability General [DEMOGRAPHIC_DATA] Type Resale Work Order Manager Unclaimed …" at bounding box center [431, 245] width 261 height 285
click at [416, 256] on span "Select trade partner" at bounding box center [422, 256] width 223 height 12
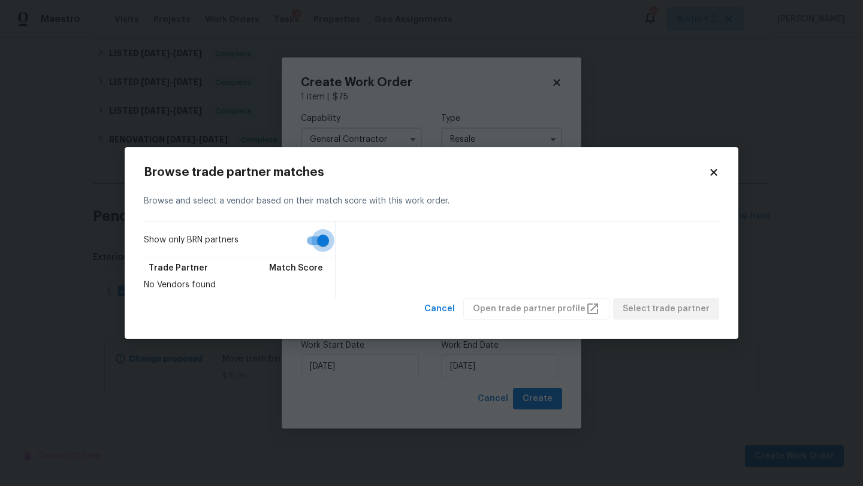
click at [313, 244] on input "Show only BRN partners" at bounding box center [323, 240] width 68 height 23
checkbox input "false"
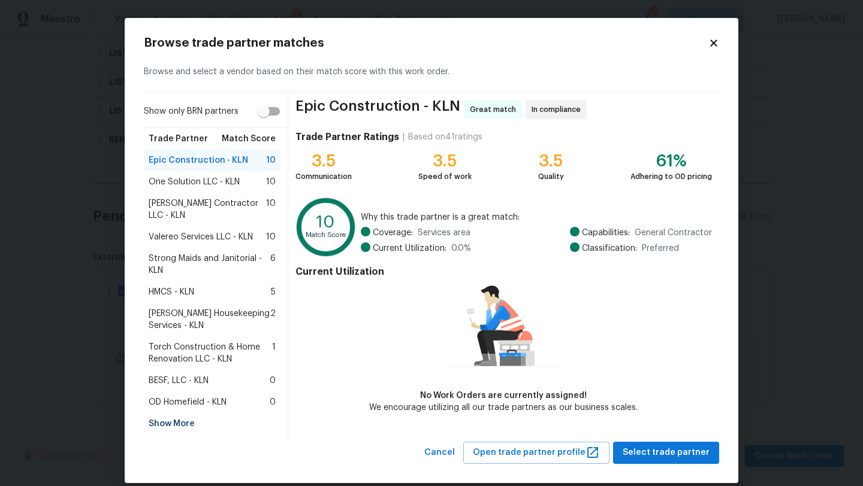
click at [214, 316] on span "[PERSON_NAME] Housekeeping Services - KLN" at bounding box center [210, 320] width 122 height 24
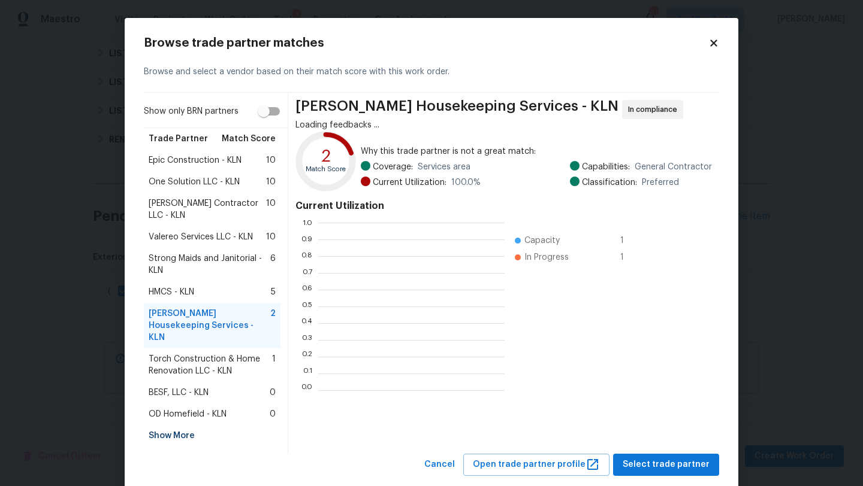
scroll to position [168, 186]
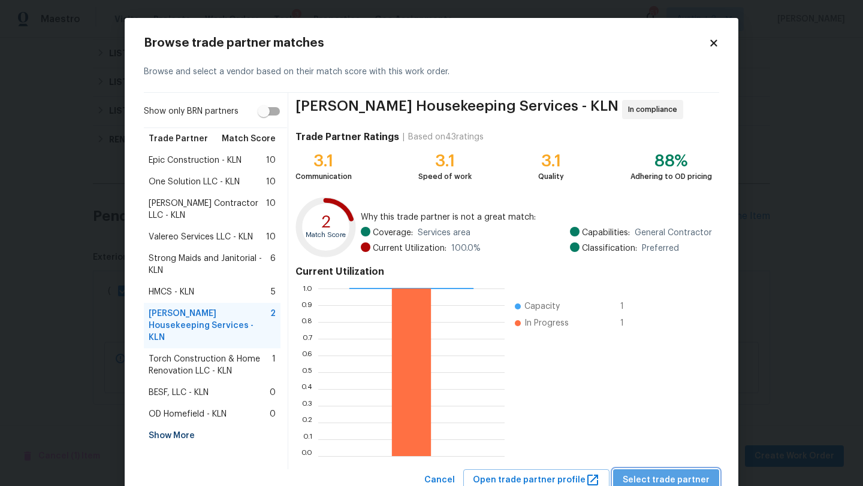
click at [684, 475] on span "Select trade partner" at bounding box center [665, 480] width 87 height 15
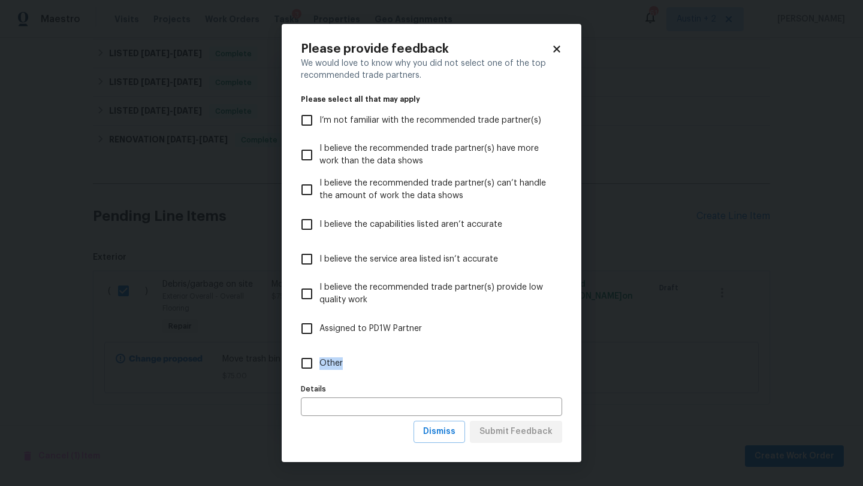
click at [382, 357] on label "Other" at bounding box center [423, 363] width 258 height 35
click at [301, 363] on input "Other" at bounding box center [306, 363] width 25 height 25
checkbox input "true"
click at [359, 418] on div "We would love to know why you did not select one of the top recommended trade p…" at bounding box center [431, 240] width 261 height 364
click at [504, 440] on button "Submit Feedback" at bounding box center [516, 432] width 92 height 22
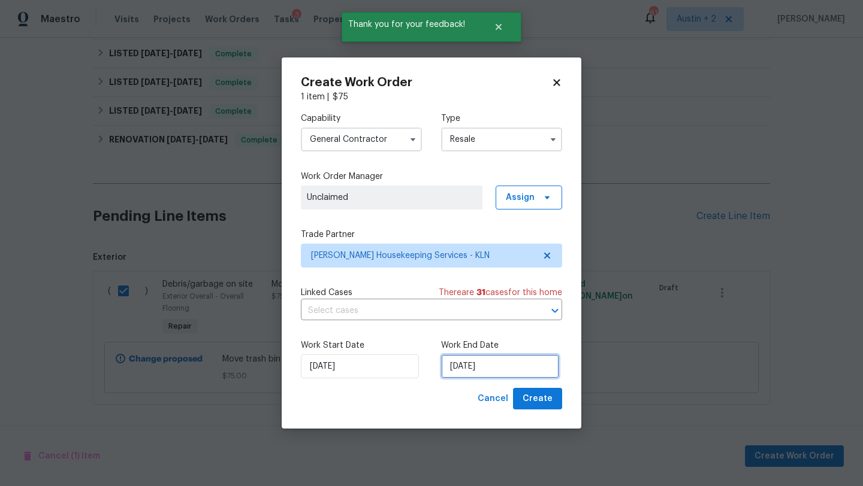
click at [482, 364] on input "[DATE]" at bounding box center [500, 367] width 118 height 24
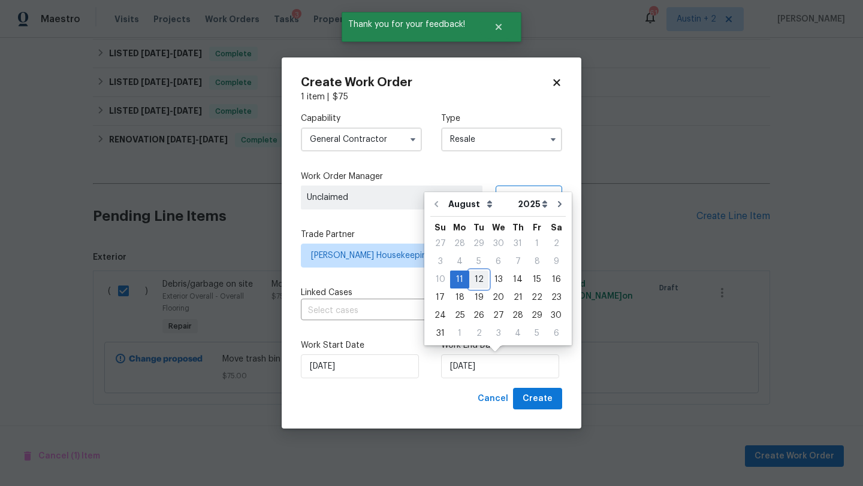
click at [474, 282] on div "12" at bounding box center [478, 279] width 19 height 17
type input "[DATE]"
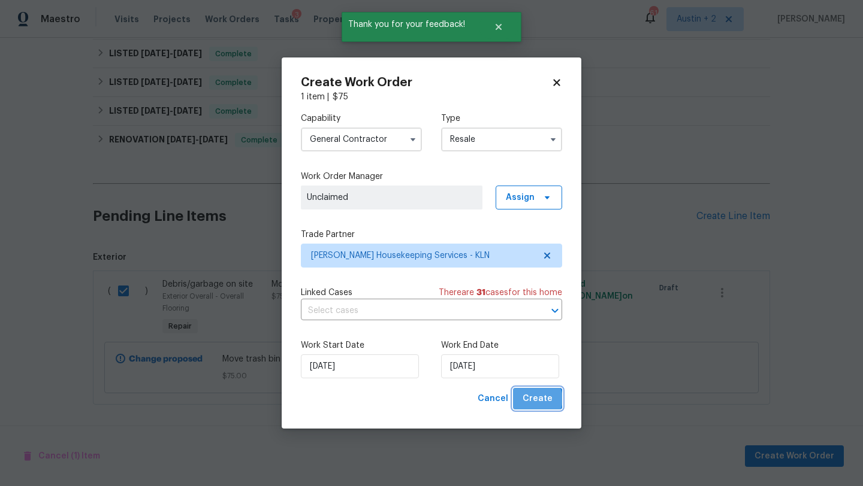
click at [538, 400] on span "Create" at bounding box center [537, 399] width 30 height 15
checkbox input "false"
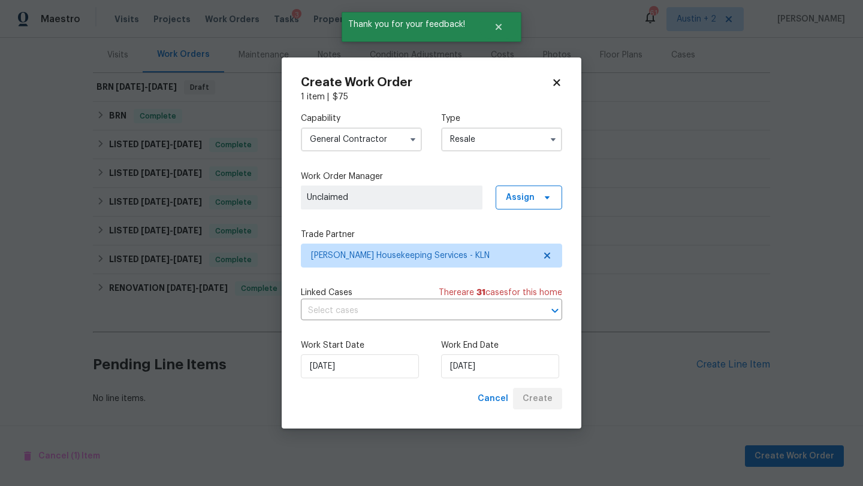
scroll to position [144, 0]
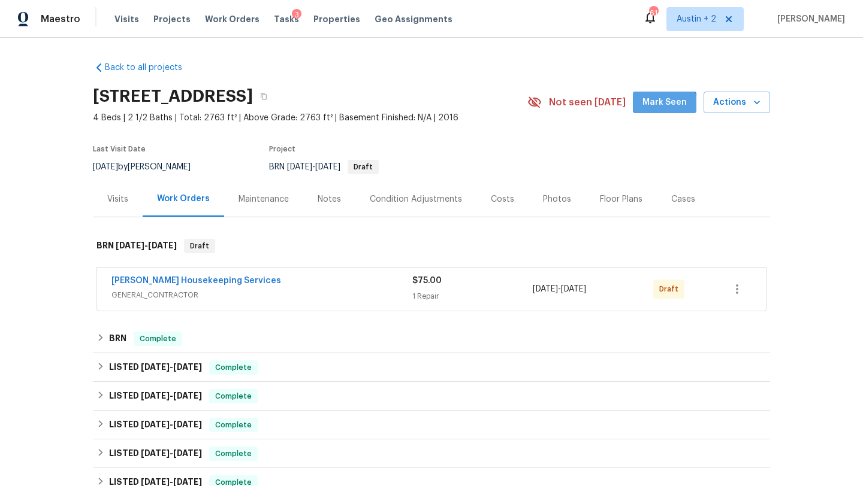
click at [654, 107] on span "Mark Seen" at bounding box center [664, 102] width 44 height 15
click at [735, 285] on icon "button" at bounding box center [737, 289] width 14 height 14
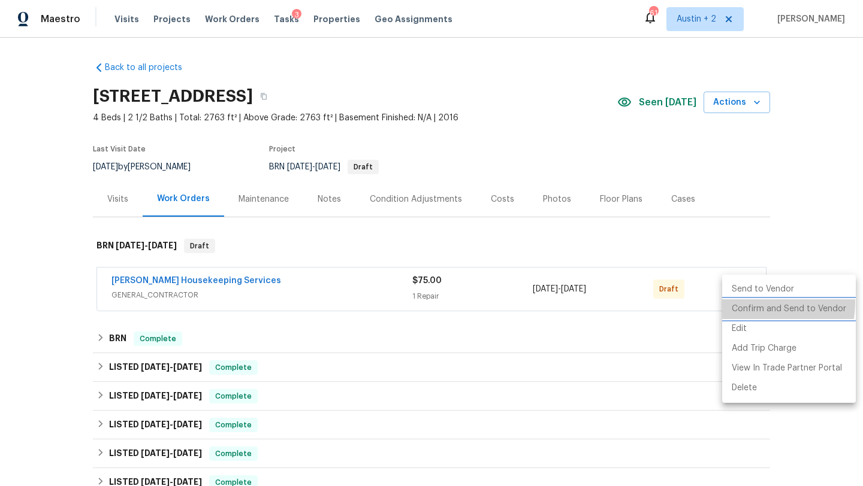
click at [745, 303] on li "Confirm and Send to Vendor" at bounding box center [789, 310] width 134 height 20
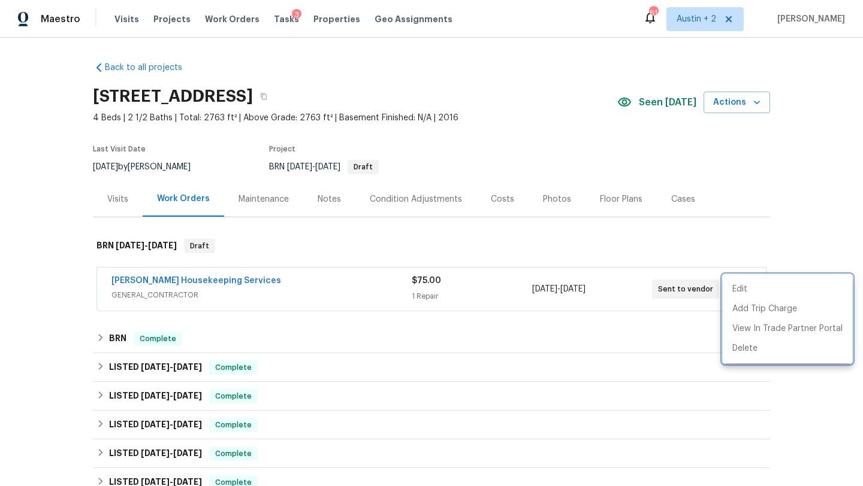
click at [320, 197] on div at bounding box center [431, 243] width 863 height 486
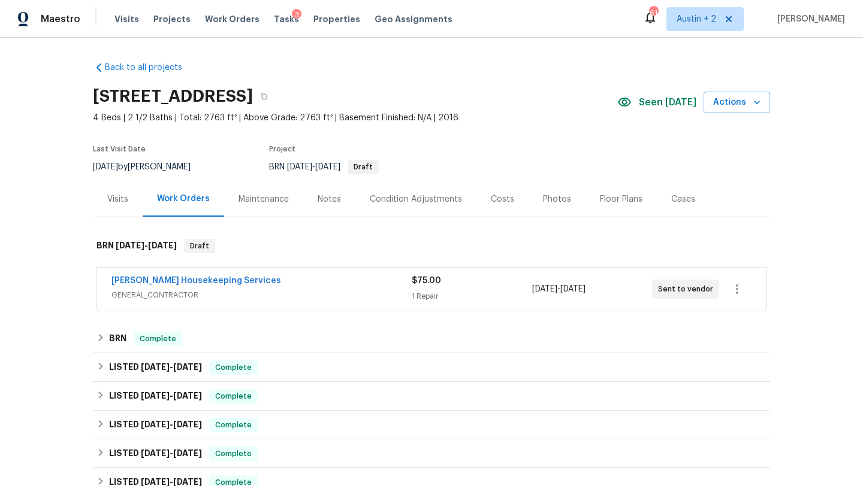
click at [328, 201] on div "Notes" at bounding box center [328, 199] width 23 height 12
